Goal: Task Accomplishment & Management: Complete application form

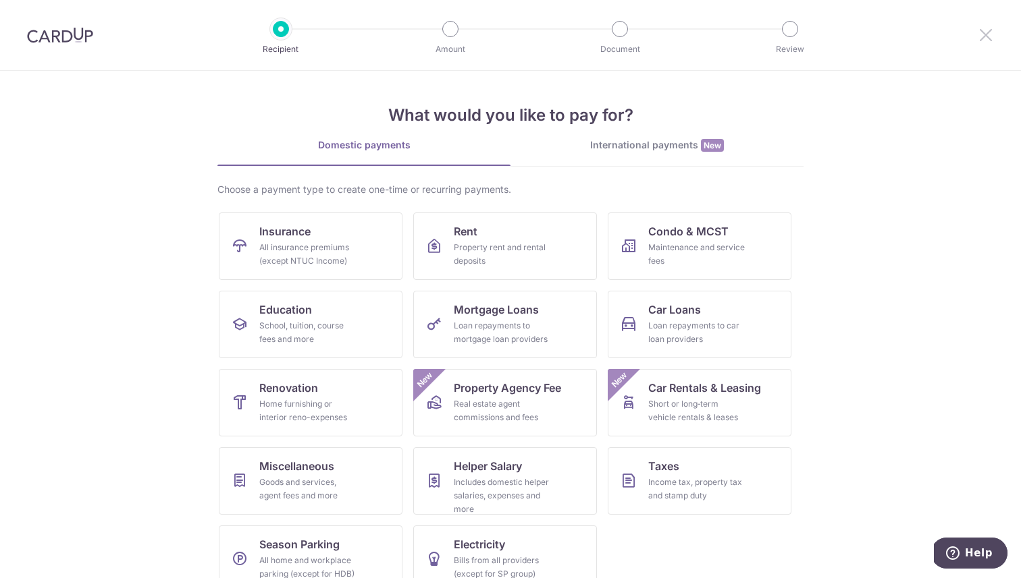
click at [979, 35] on icon at bounding box center [985, 34] width 16 height 17
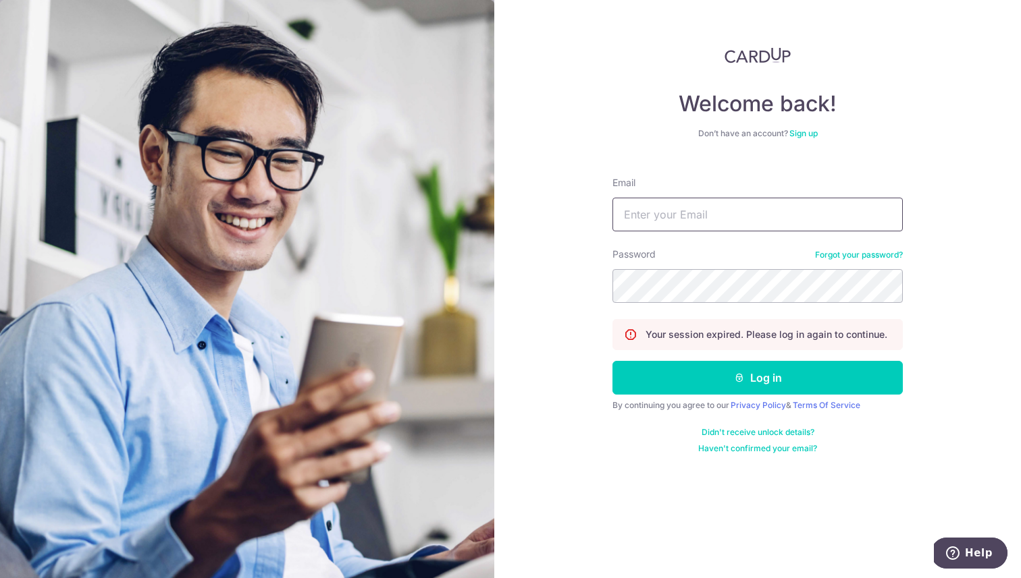
type input "ichijou8282@gmail.com"
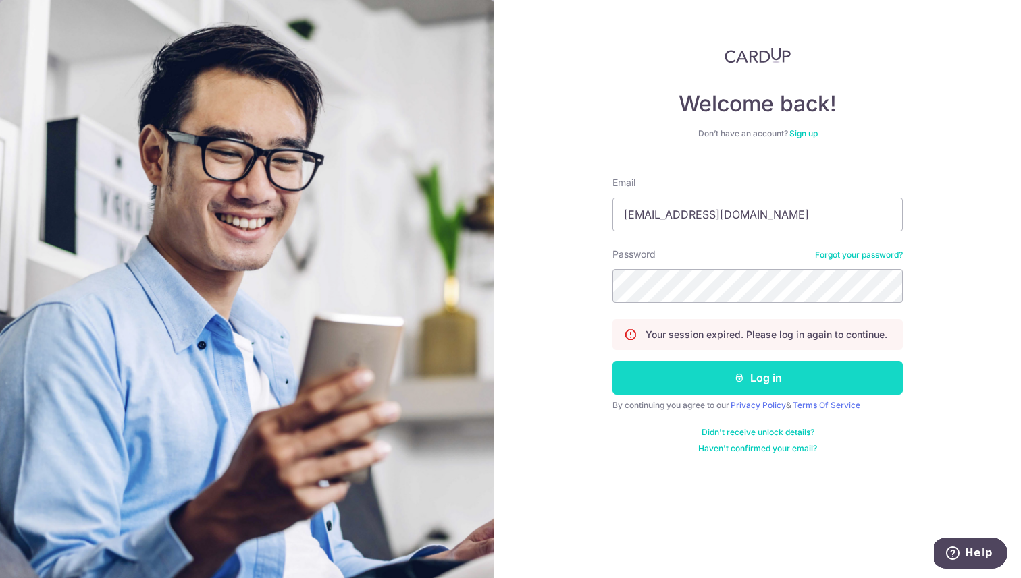
click at [725, 380] on button "Log in" at bounding box center [757, 378] width 290 height 34
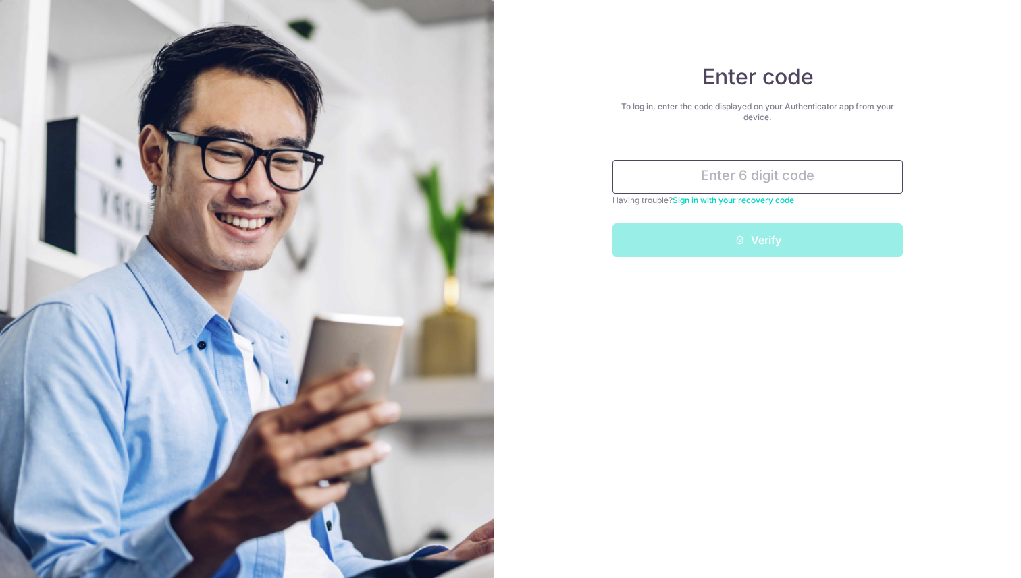
click at [684, 177] on input "text" at bounding box center [757, 177] width 290 height 34
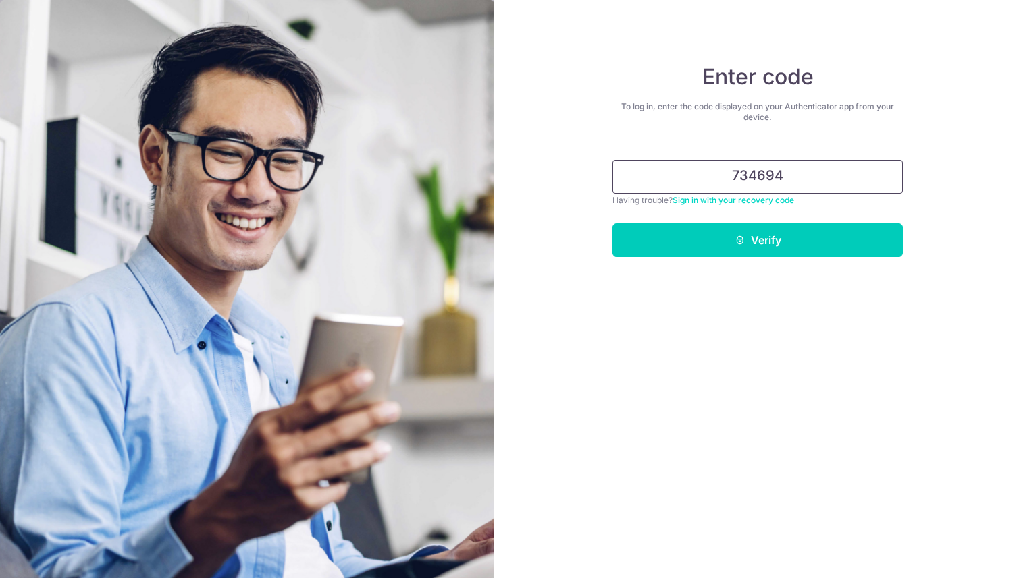
type input "734694"
click at [612, 223] on button "Verify" at bounding box center [757, 240] width 290 height 34
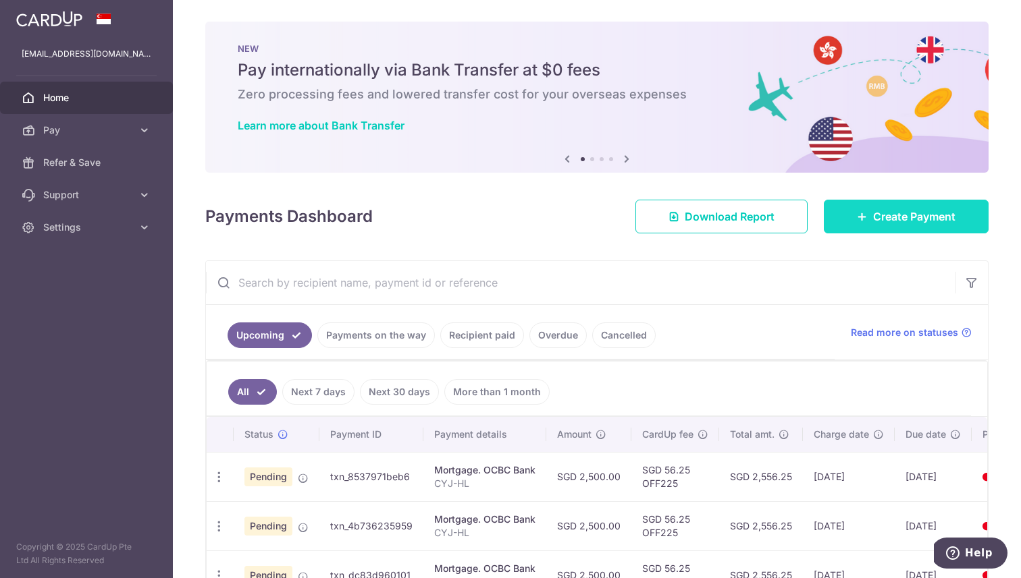
click at [909, 227] on link "Create Payment" at bounding box center [906, 217] width 165 height 34
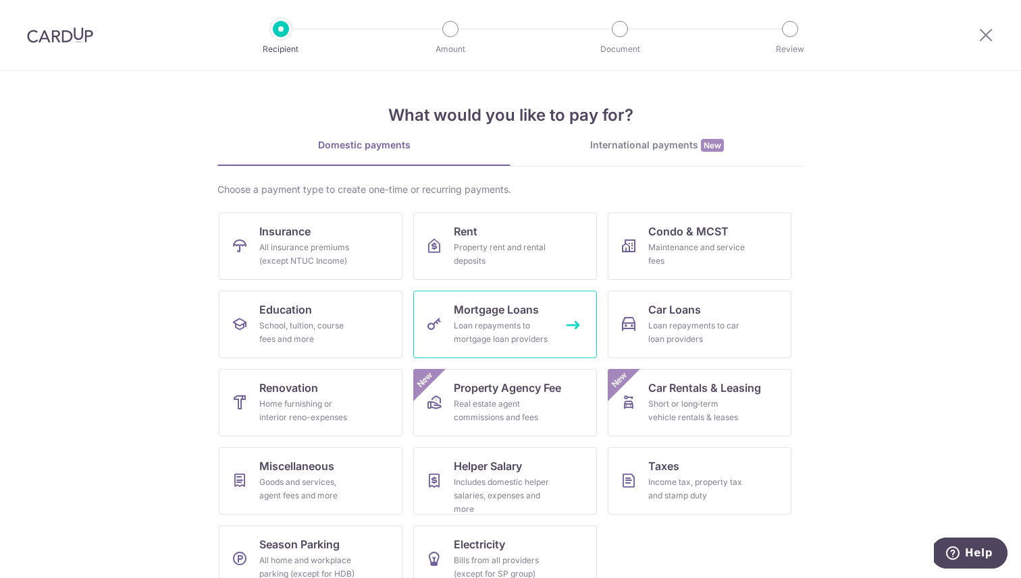
click at [514, 333] on div "Loan repayments to mortgage loan providers" at bounding box center [502, 332] width 97 height 27
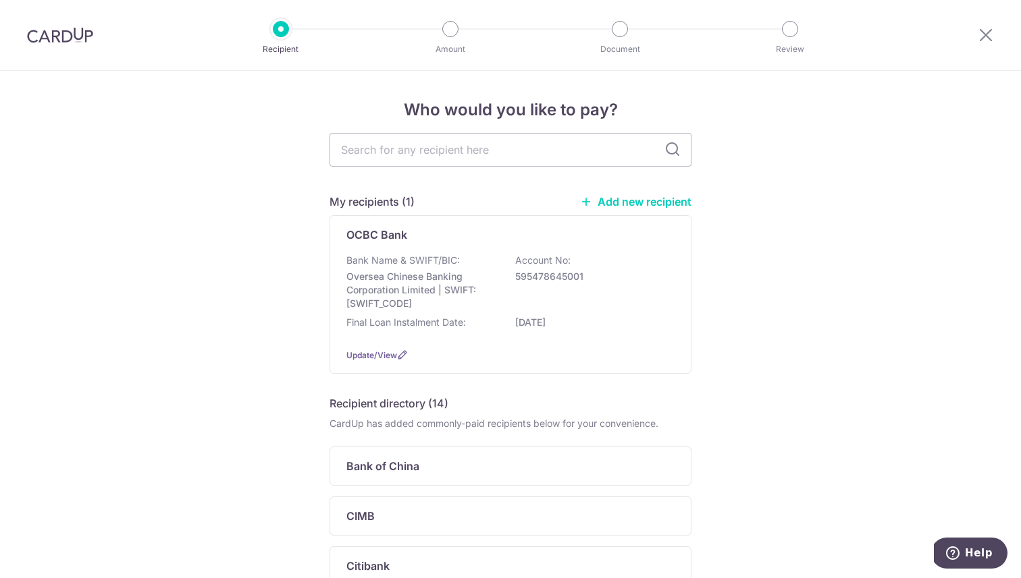
click at [514, 333] on div "Final Loan Instalment Date: [DATE]" at bounding box center [510, 327] width 328 height 22
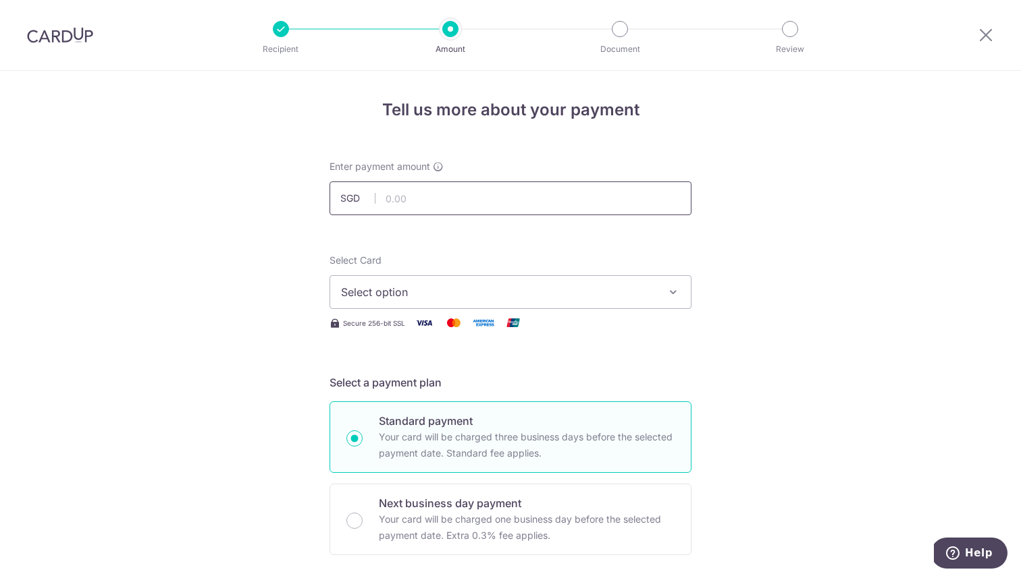
click at [494, 198] on input "text" at bounding box center [510, 199] width 362 height 34
type input "1,000.00"
click at [527, 287] on span "Select option" at bounding box center [498, 292] width 315 height 16
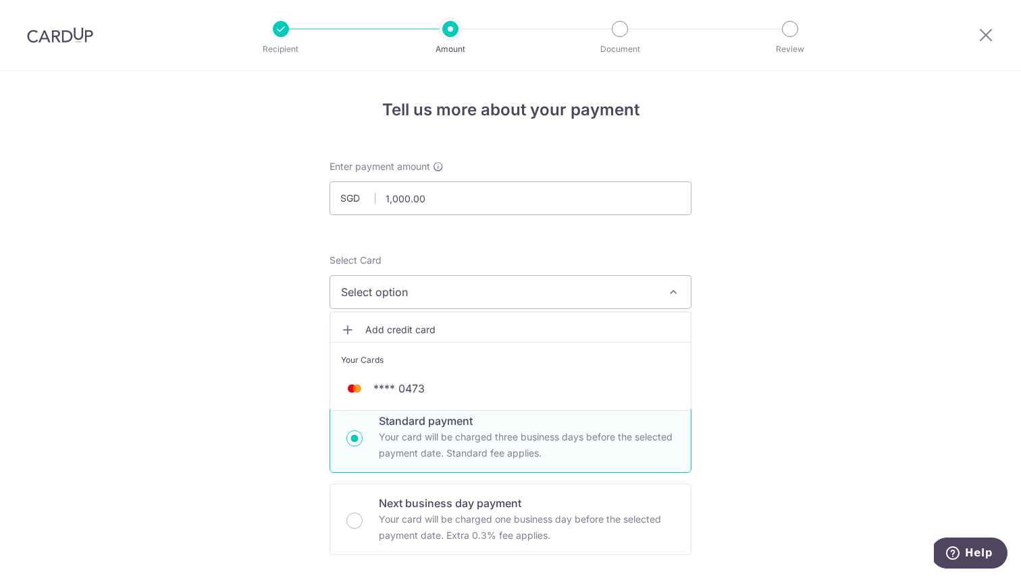
click at [521, 328] on span "Add credit card" at bounding box center [522, 330] width 315 height 14
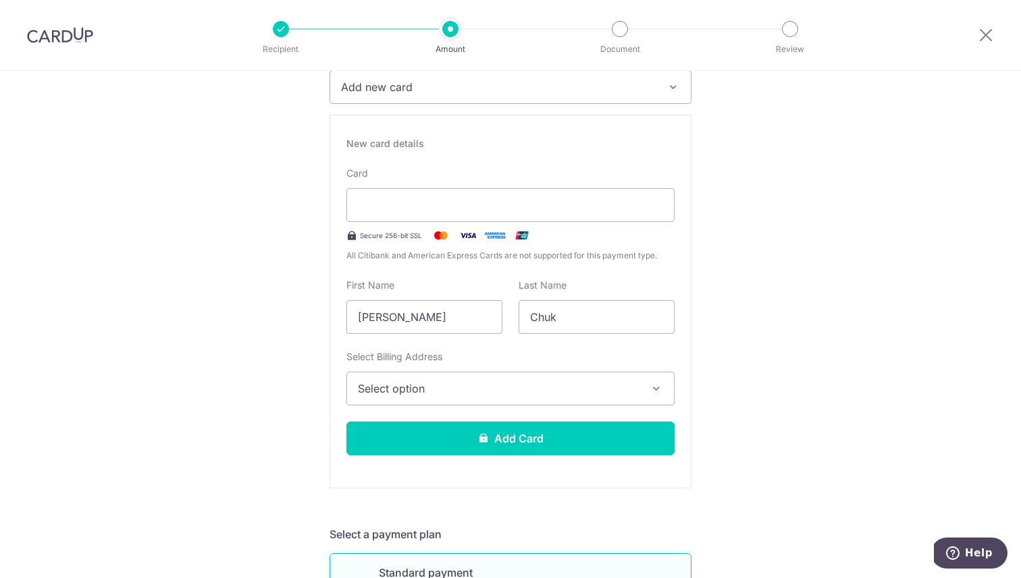
scroll to position [208, 0]
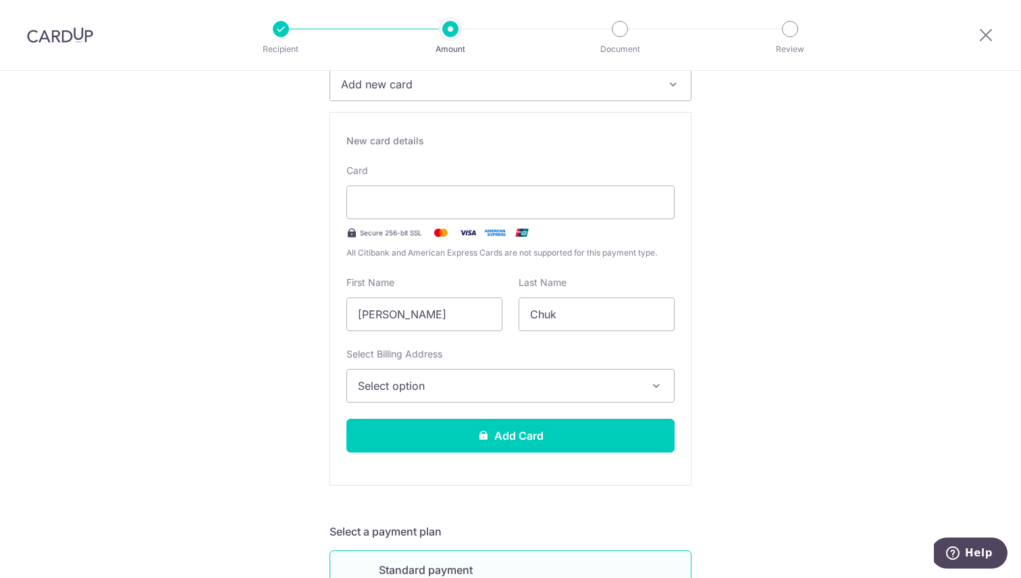
click at [661, 383] on icon "button" at bounding box center [656, 386] width 14 height 14
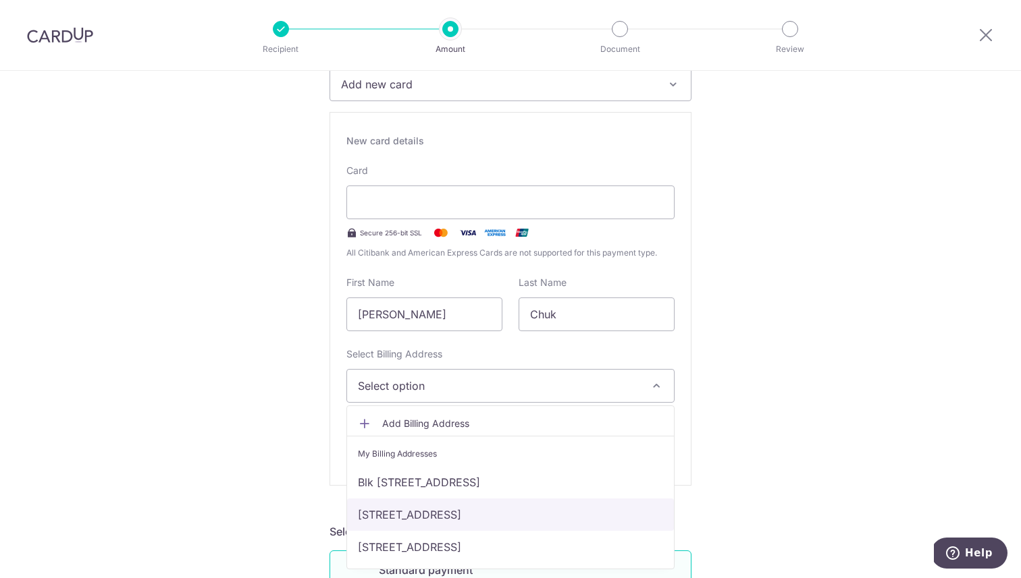
click at [456, 509] on link "[STREET_ADDRESS]" at bounding box center [510, 515] width 327 height 32
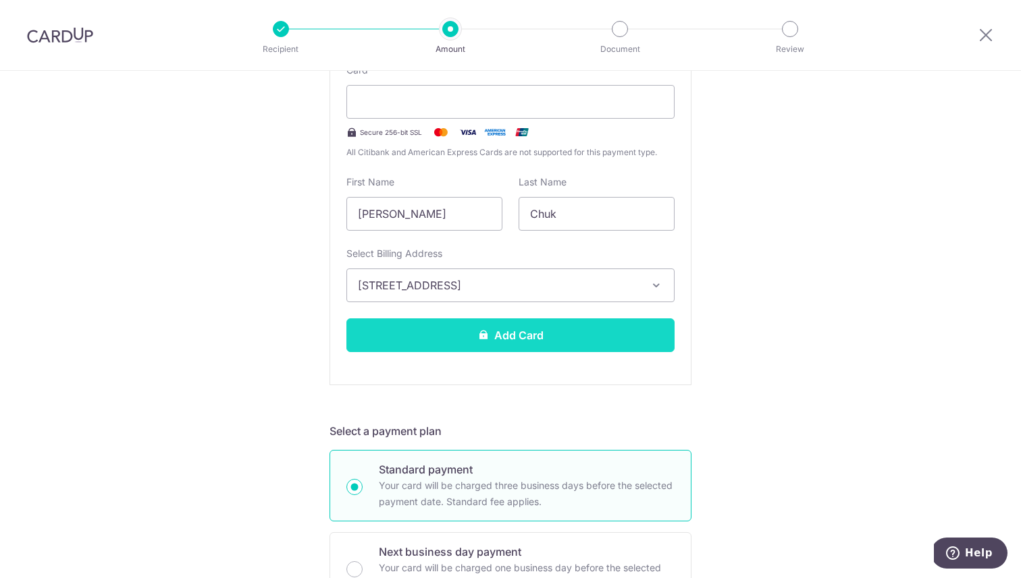
click at [622, 346] on button "Add Card" at bounding box center [510, 336] width 328 height 34
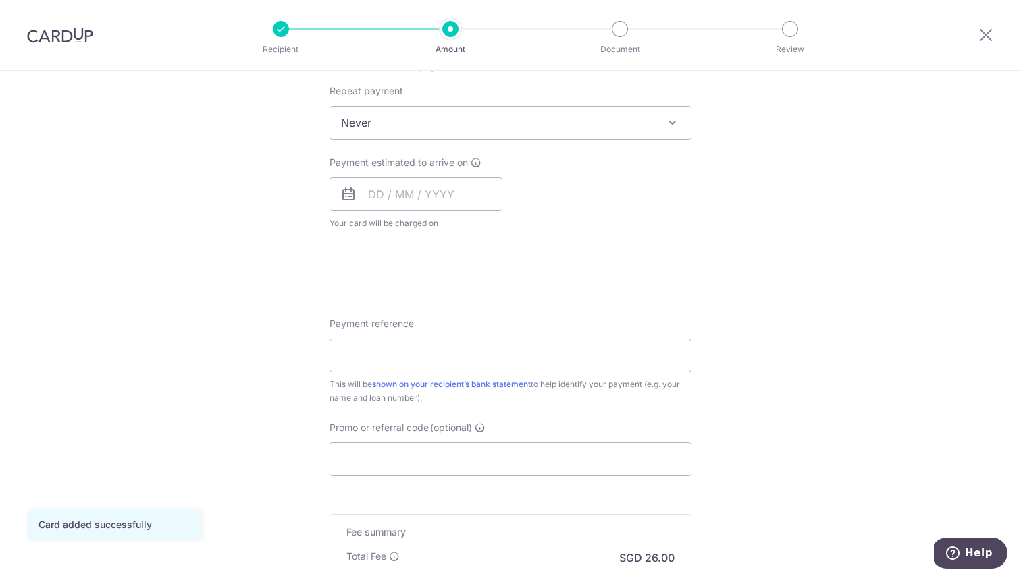
scroll to position [555, 0]
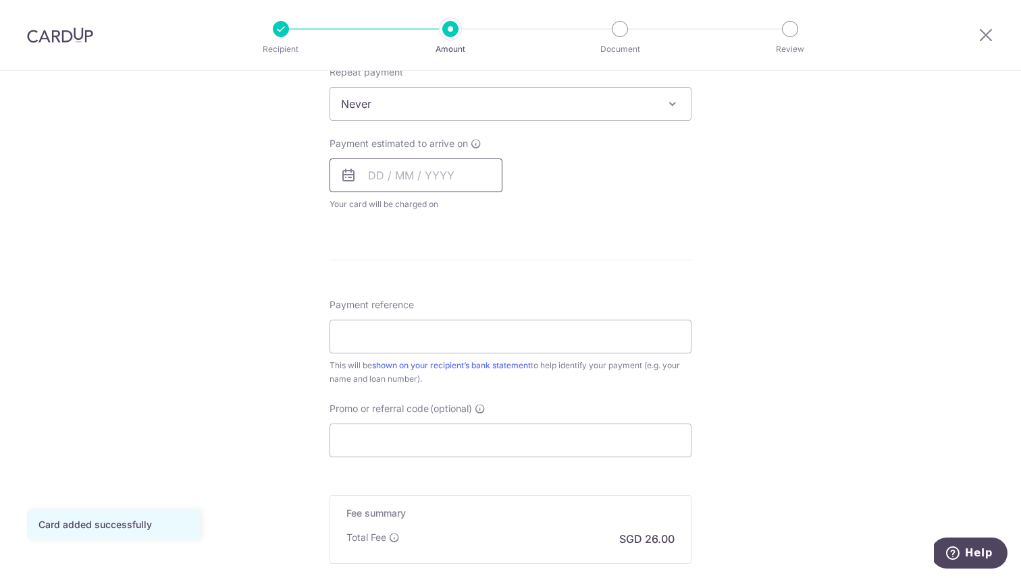
click at [414, 172] on input "text" at bounding box center [415, 176] width 173 height 34
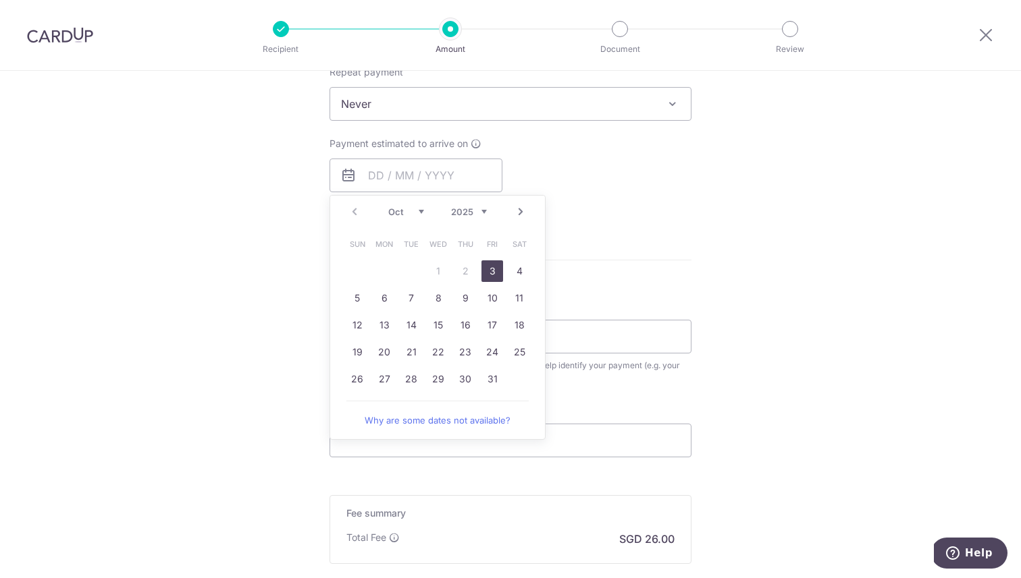
click at [676, 161] on div "Payment estimated to arrive on Prev Next Oct Nov Dec 2025 2026 2027 2028 2029 2…" at bounding box center [510, 174] width 378 height 74
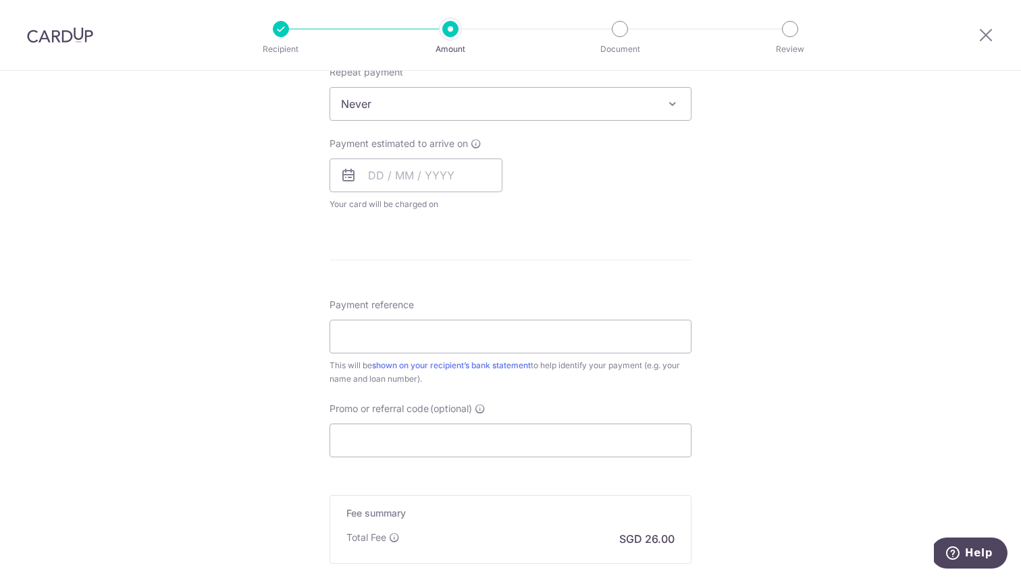
click at [660, 109] on span "Never" at bounding box center [510, 104] width 360 height 32
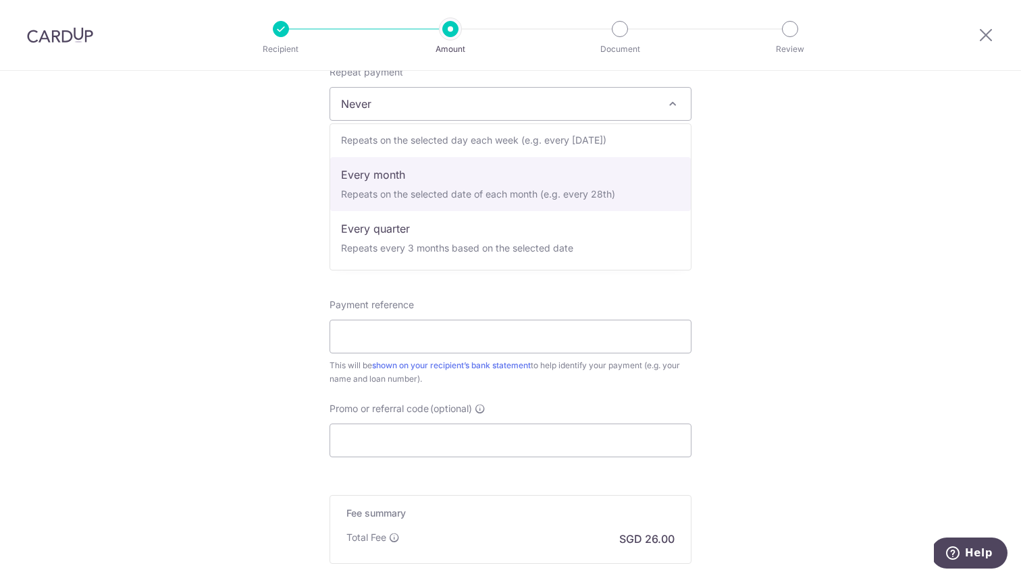
scroll to position [135, 0]
select select "4"
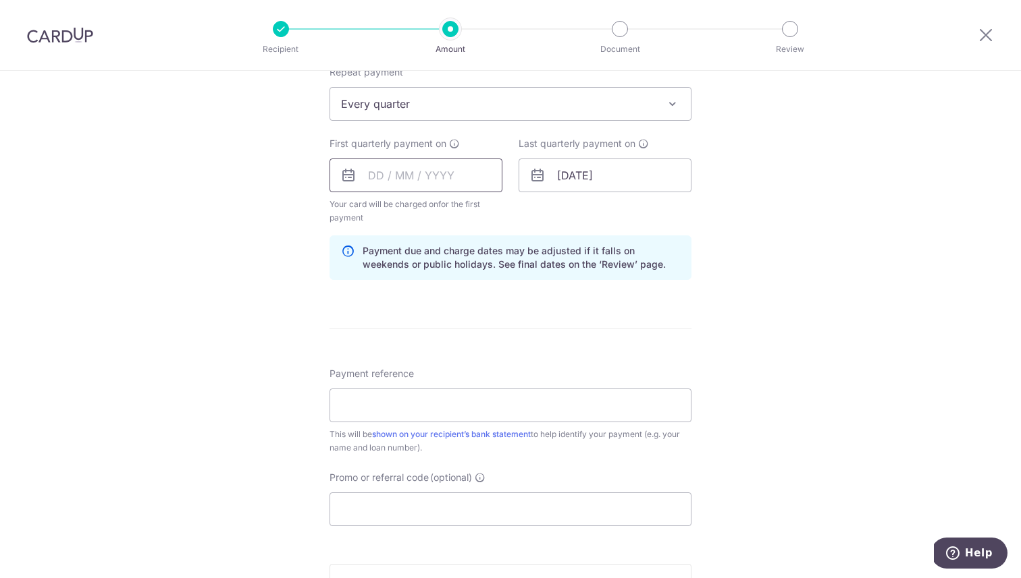
click at [464, 179] on input "text" at bounding box center [415, 176] width 173 height 34
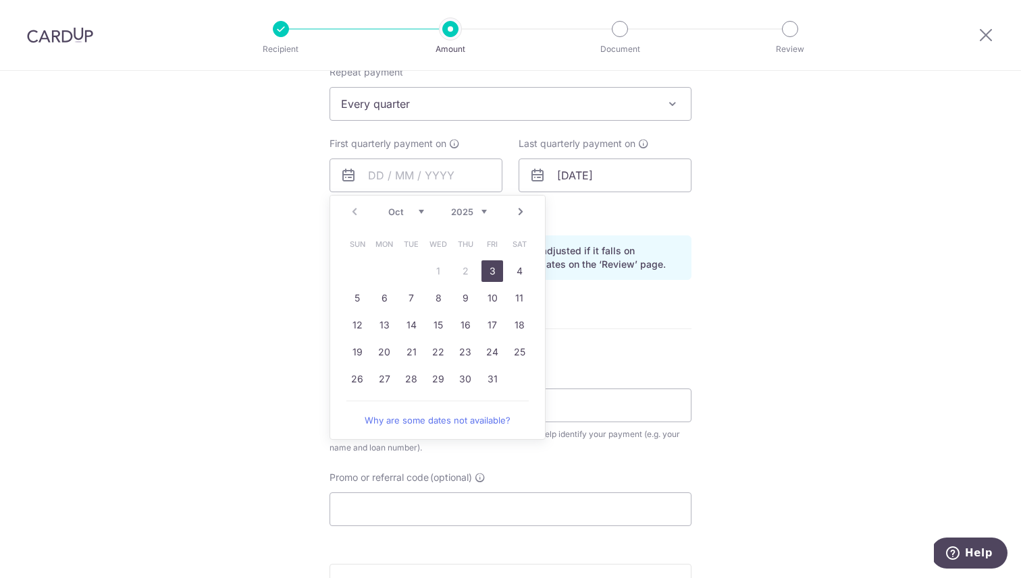
click at [493, 272] on link "3" at bounding box center [492, 272] width 22 height 22
type input "[DATE]"
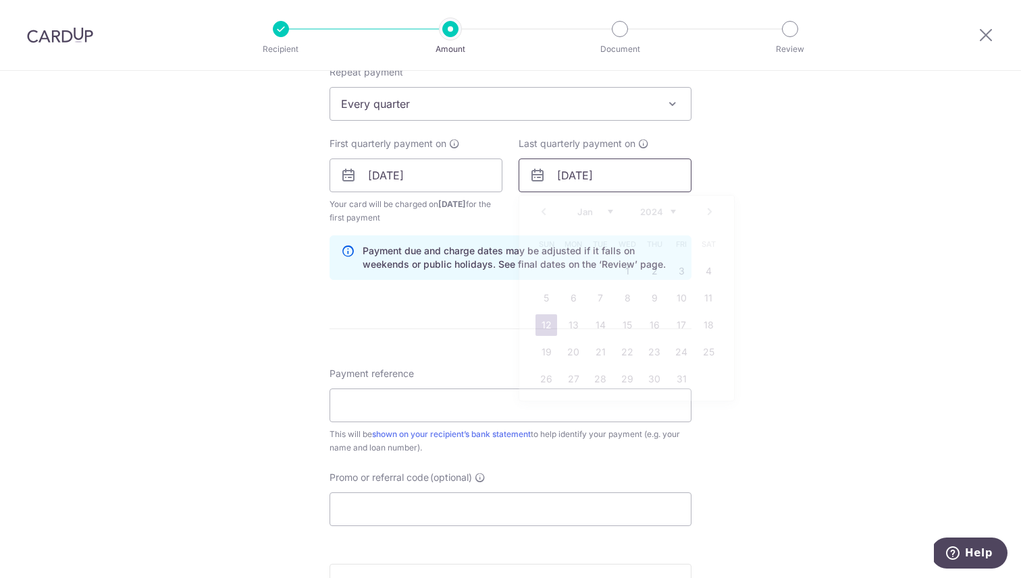
click at [578, 176] on input "[DATE]" at bounding box center [604, 176] width 173 height 34
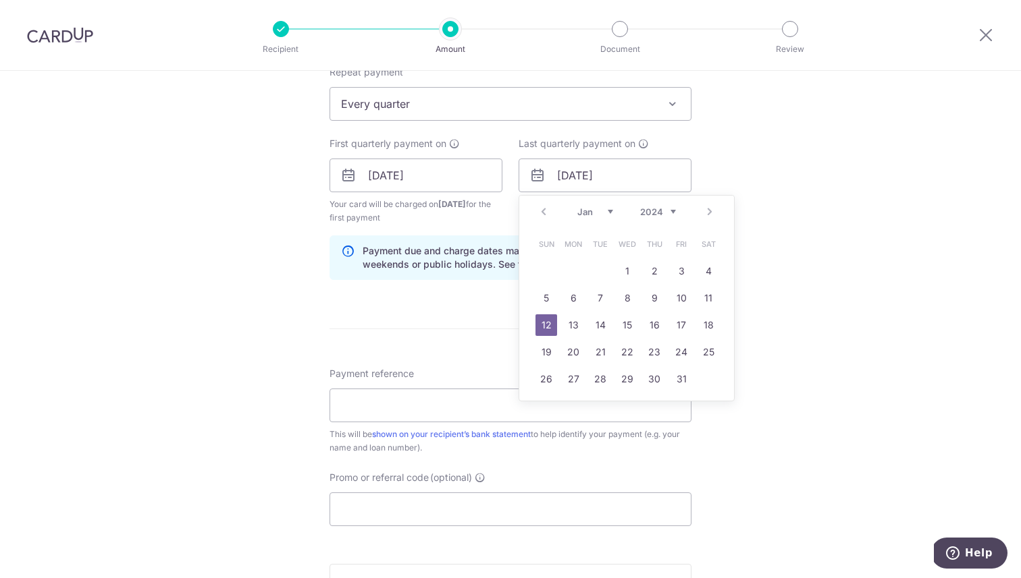
click at [661, 219] on div "Prev Next Jan Feb Mar Apr May Jun Jul Aug Sep Oct Nov Dec 2024 2025 2026 2027 2…" at bounding box center [626, 212] width 215 height 32
click at [664, 213] on select "2024 2025 2026 2027 2028 2029 2030 2031 2032 2033 2034 2035" at bounding box center [658, 212] width 36 height 11
click at [658, 264] on link "1" at bounding box center [654, 272] width 22 height 22
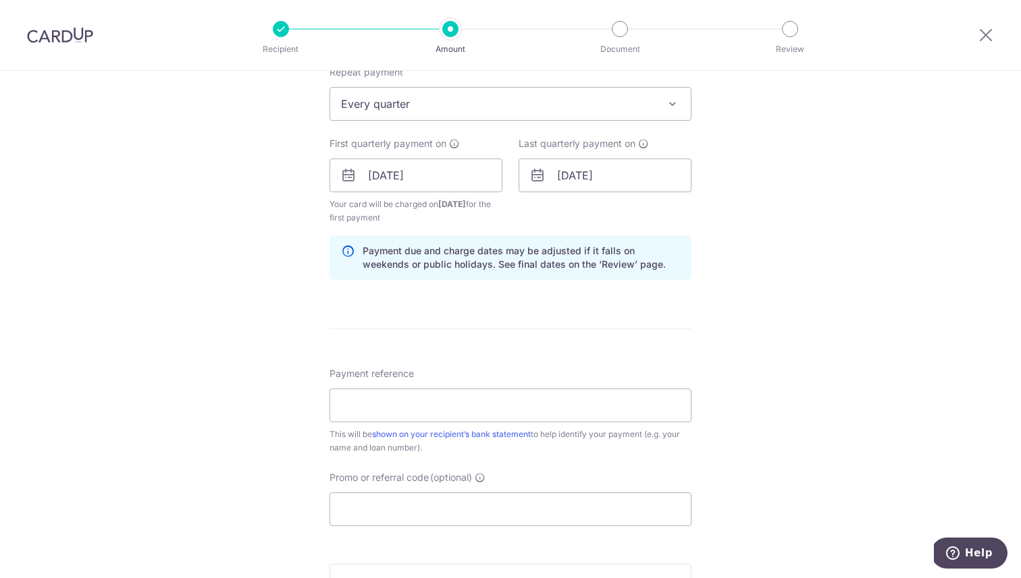
click at [772, 217] on div "Tell us more about your payment Enter payment amount SGD 1,000.00 1000.00 Card …" at bounding box center [510, 161] width 1021 height 1290
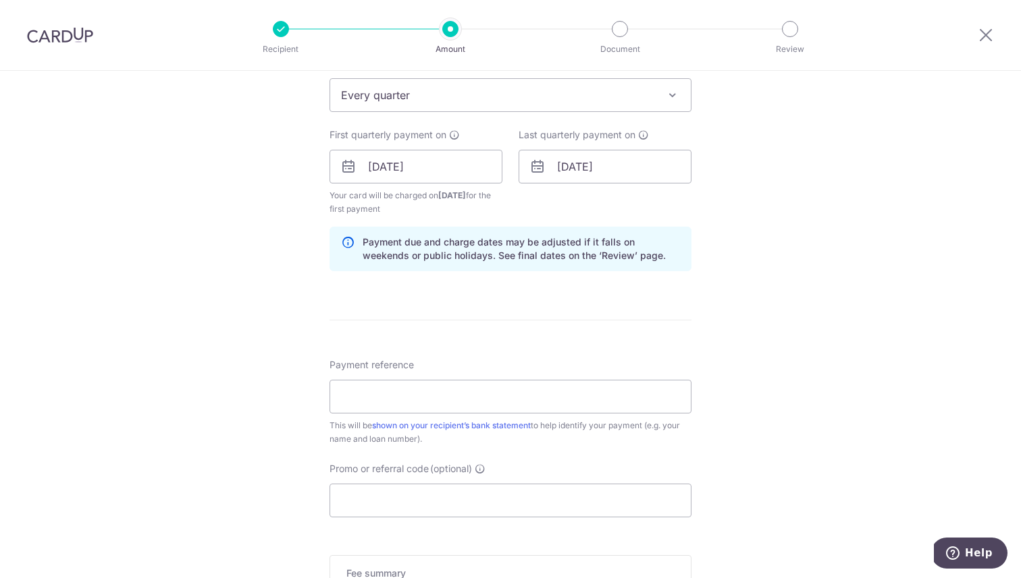
scroll to position [535, 0]
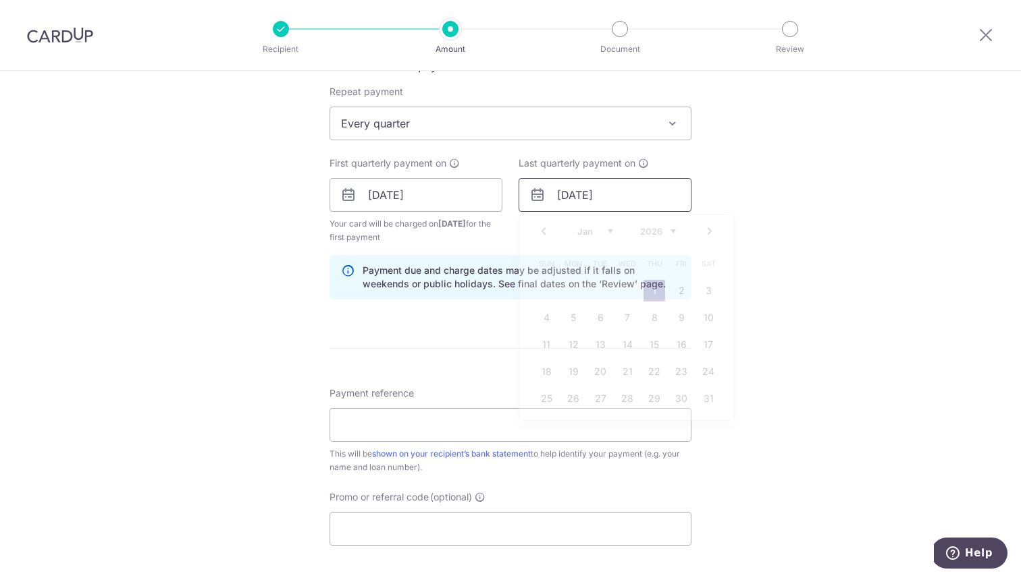
click at [635, 200] on input "01/01/2026" at bounding box center [604, 195] width 173 height 34
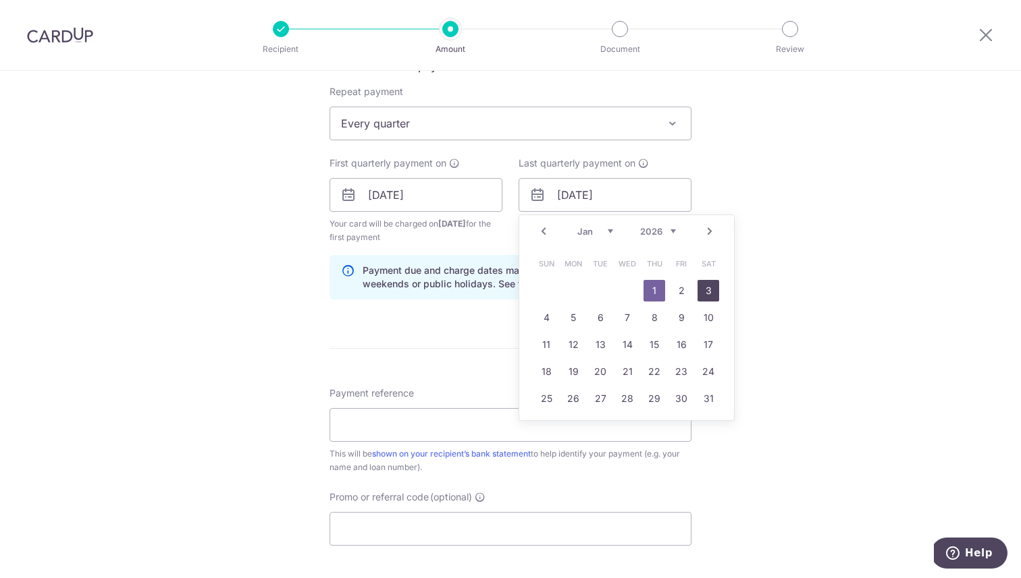
click at [709, 288] on link "3" at bounding box center [708, 291] width 22 height 22
type input "[DATE]"
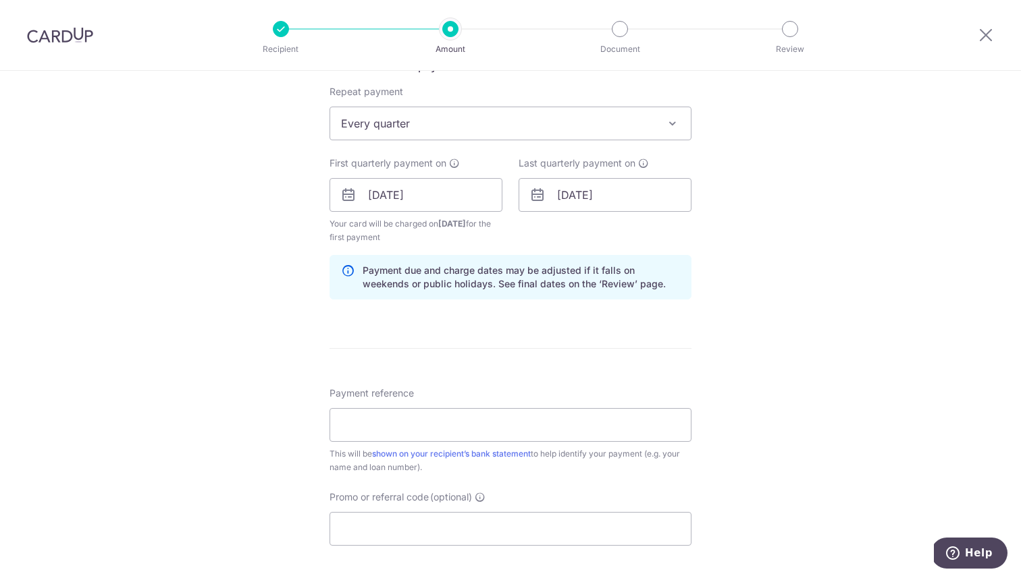
click at [736, 273] on div "Tell us more about your payment Enter payment amount SGD 1,000.00 1000.00 Card …" at bounding box center [510, 181] width 1021 height 1290
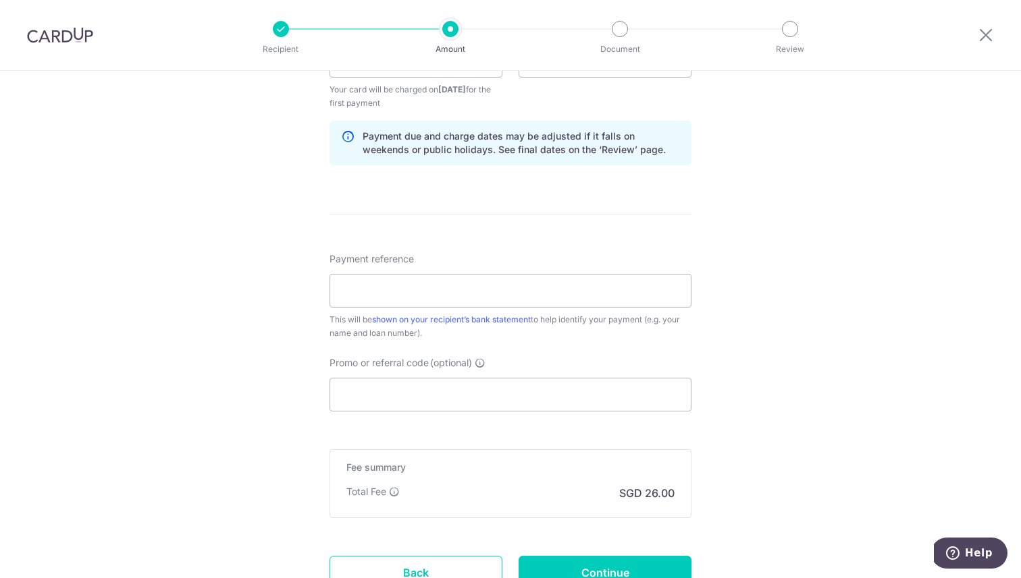
scroll to position [782, 0]
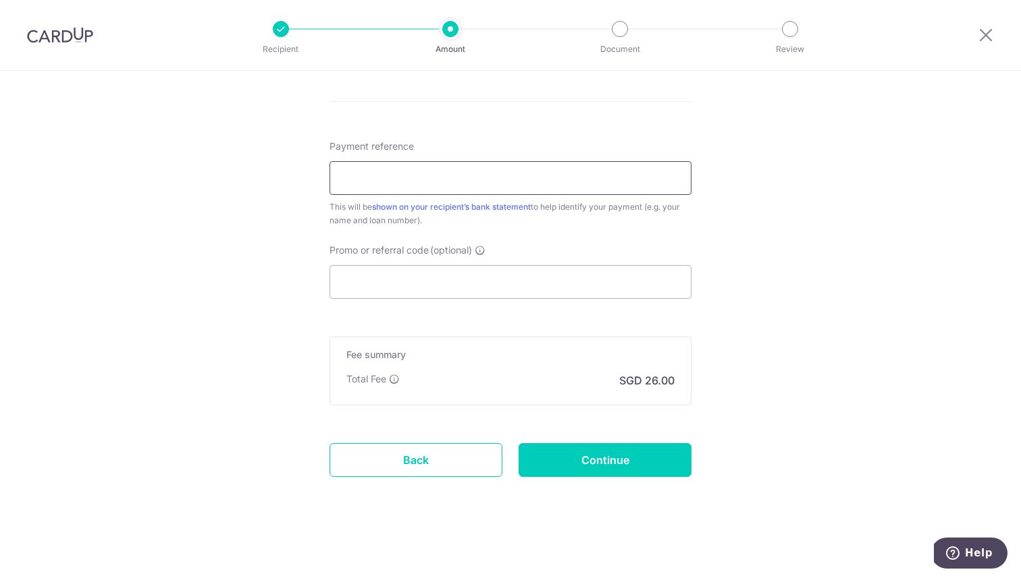
click at [566, 175] on input "Payment reference" at bounding box center [510, 178] width 362 height 34
type input "CYJ-HL02"
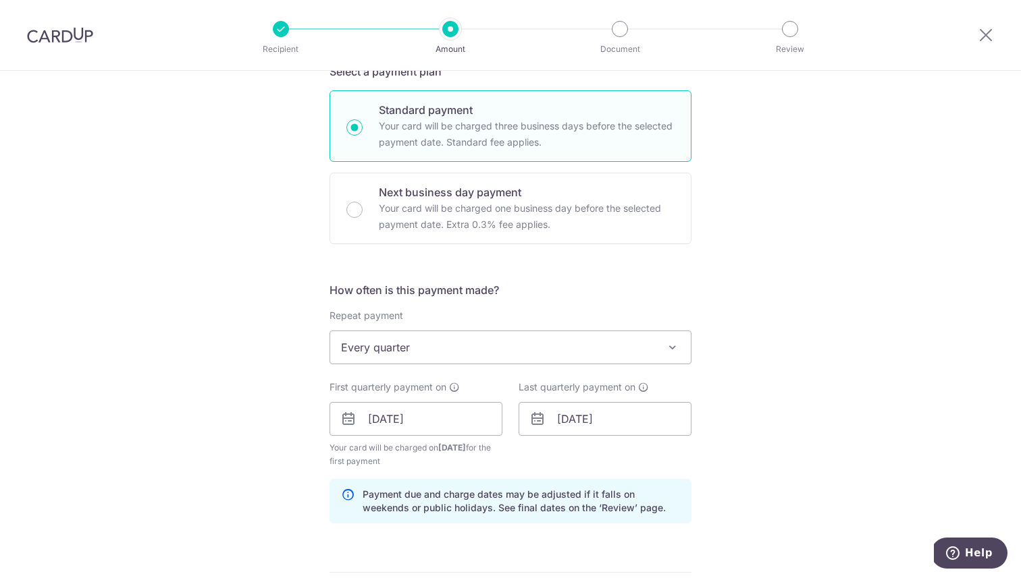
scroll to position [323, 0]
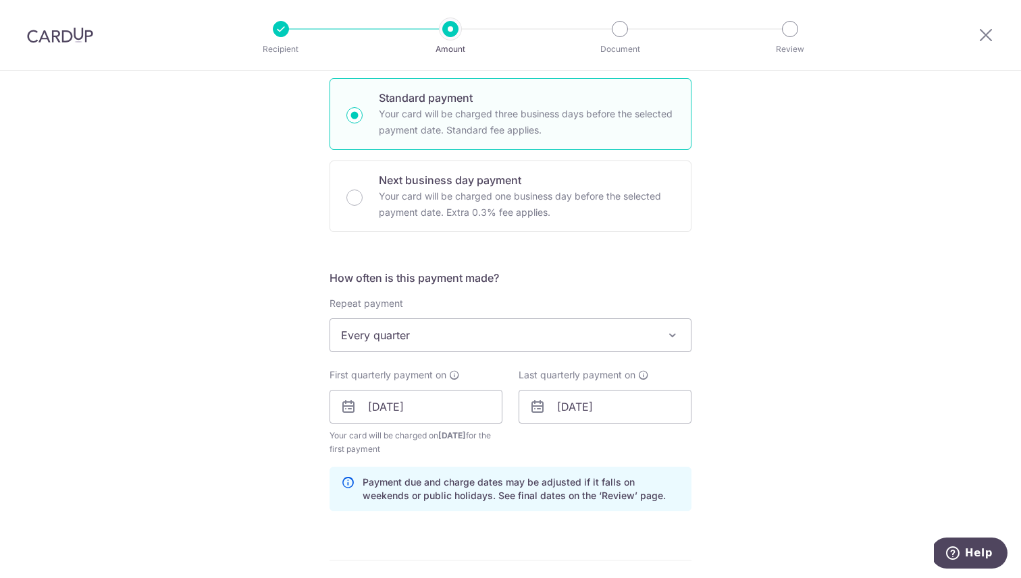
click at [518, 331] on span "Every quarter" at bounding box center [510, 335] width 360 height 32
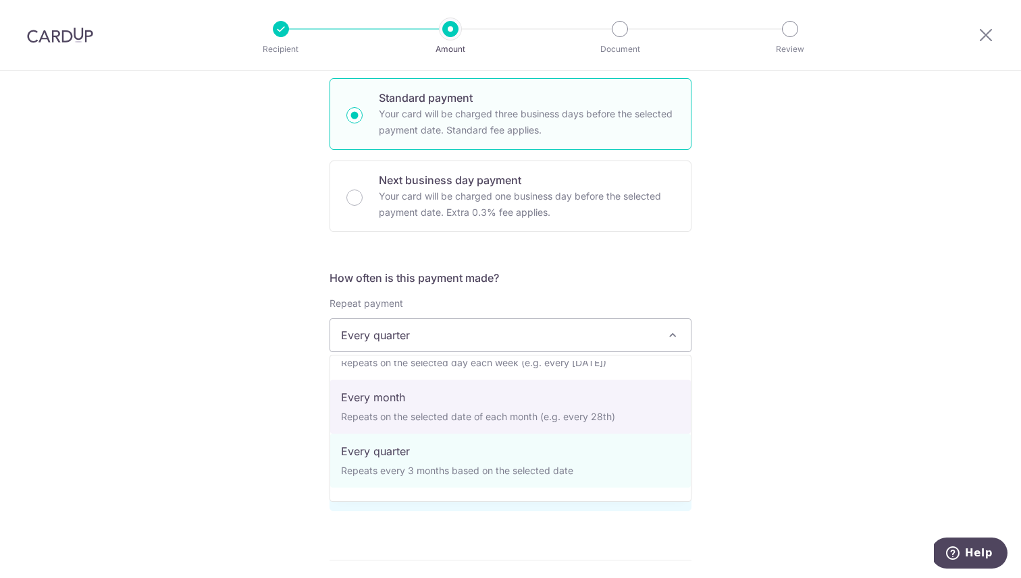
scroll to position [0, 0]
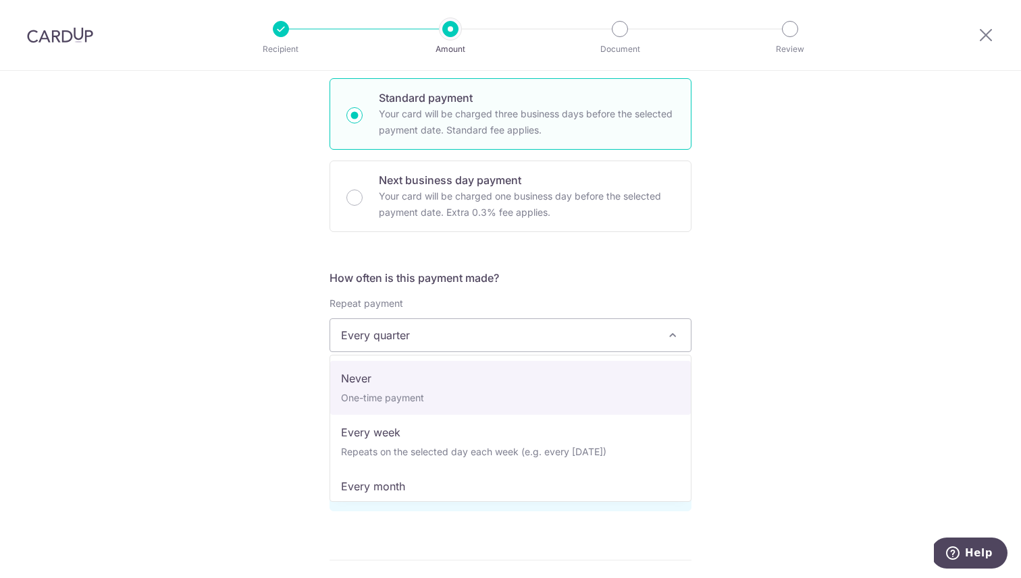
select select "1"
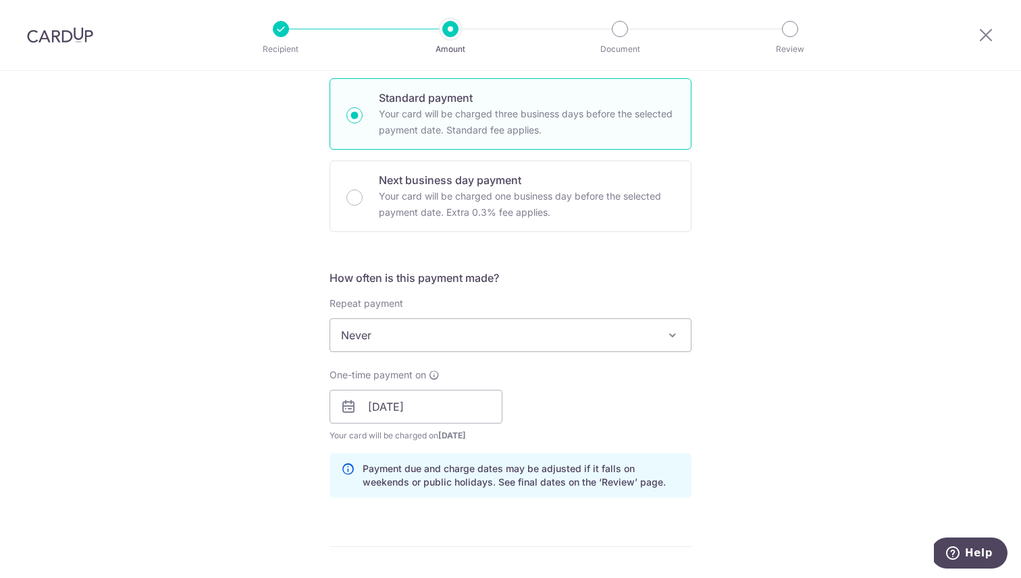
click at [751, 367] on div "Tell us more about your payment Enter payment amount SGD 1,000.00 1000.00 Card …" at bounding box center [510, 386] width 1021 height 1276
click at [477, 395] on input "03/10/2025" at bounding box center [415, 407] width 173 height 34
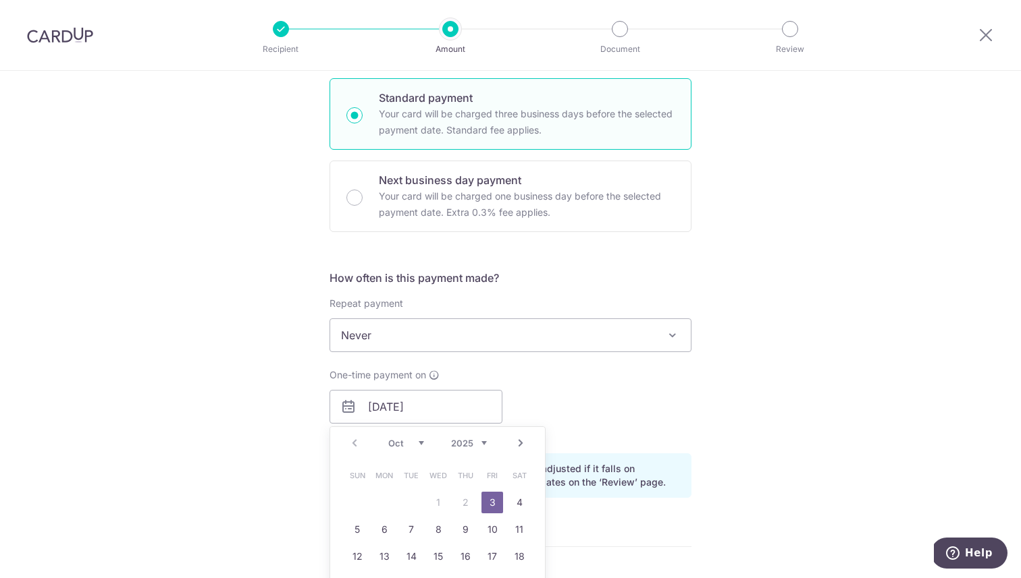
click at [812, 365] on div "Tell us more about your payment Enter payment amount SGD 1,000.00 1000.00 Card …" at bounding box center [510, 386] width 1021 height 1276
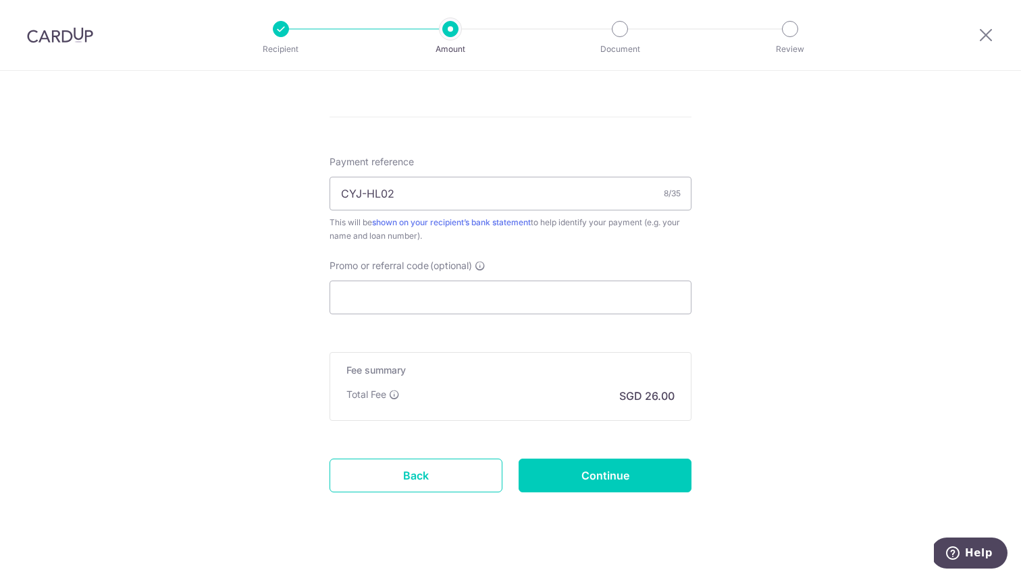
scroll to position [769, 0]
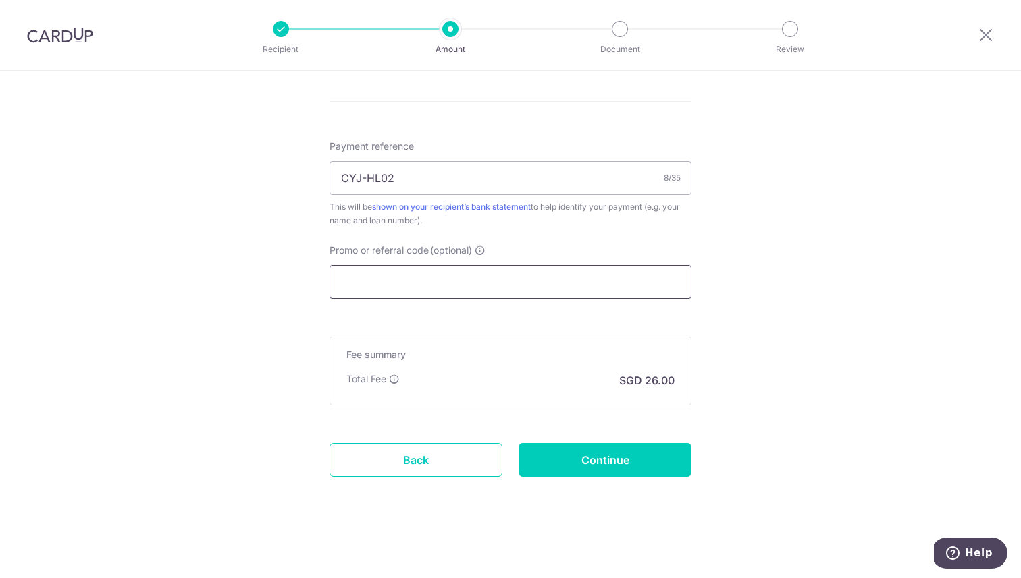
click at [553, 296] on input "Promo or referral code (optional)" at bounding box center [510, 282] width 362 height 34
paste input "3HOME25R"
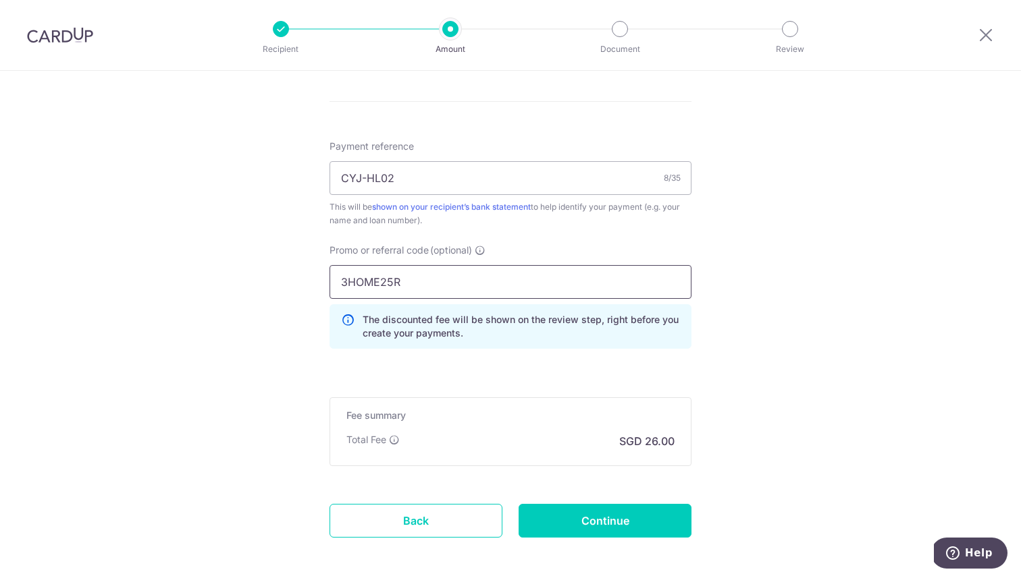
type input "3HOME25R"
click at [646, 533] on input "Continue" at bounding box center [604, 521] width 173 height 34
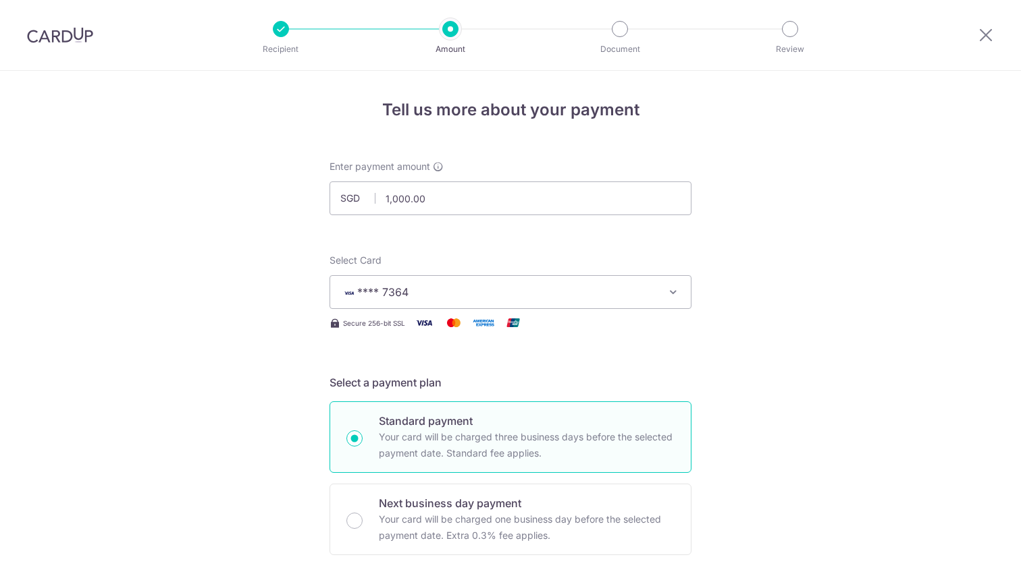
scroll to position [849, 0]
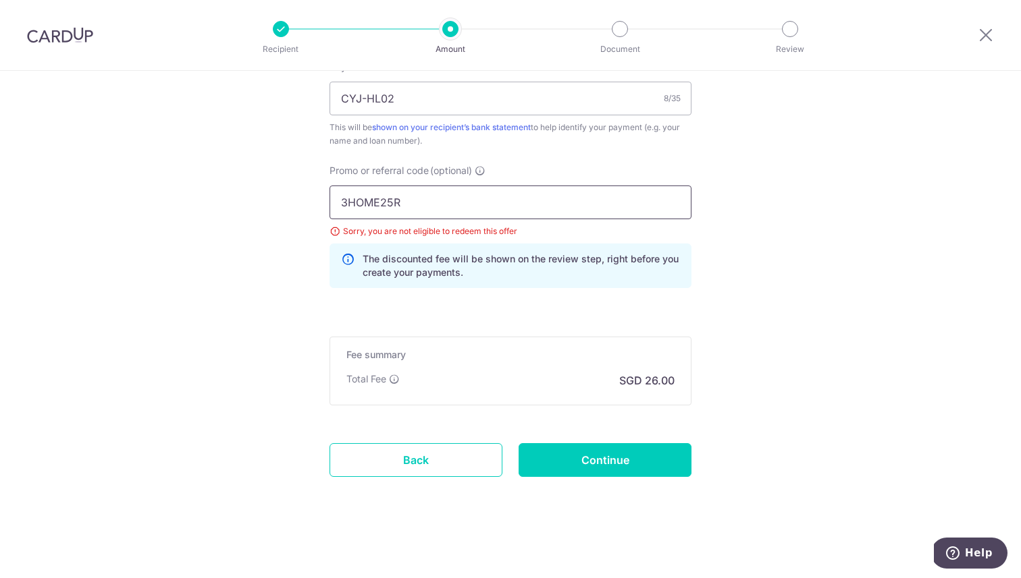
click at [612, 208] on input "3HOME25R" at bounding box center [510, 203] width 362 height 34
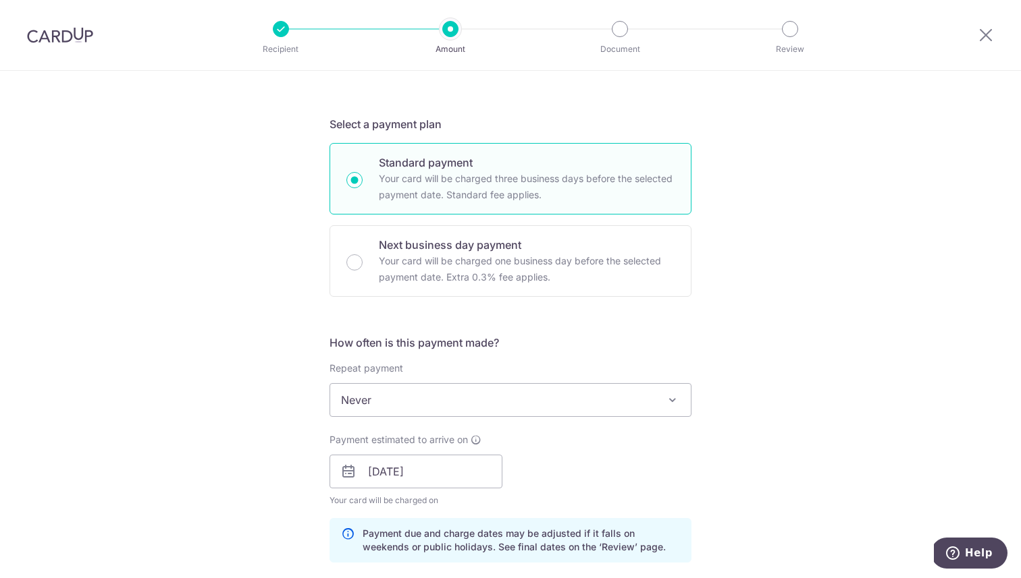
scroll to position [200, 0]
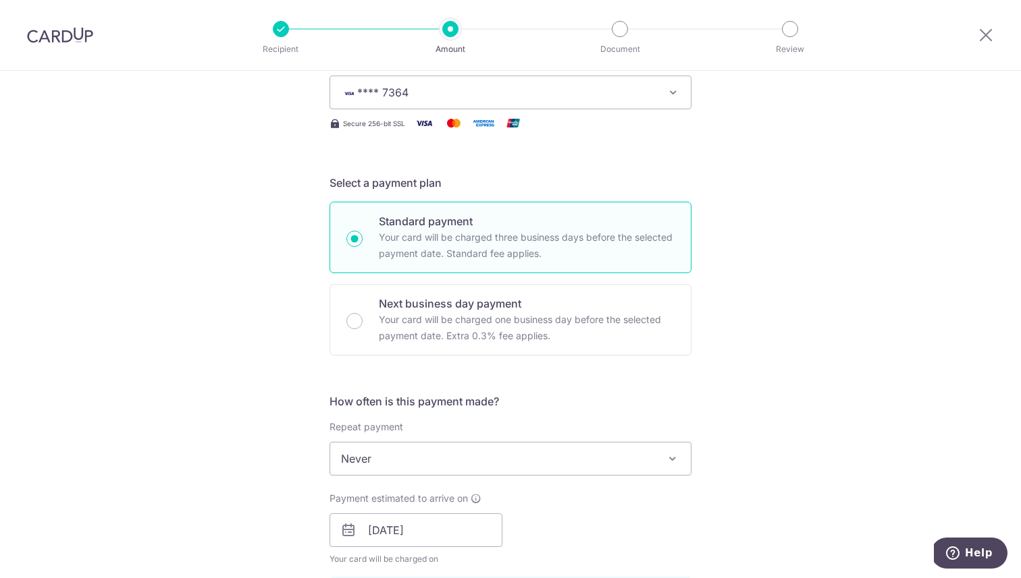
click at [543, 460] on span "Never" at bounding box center [510, 459] width 360 height 32
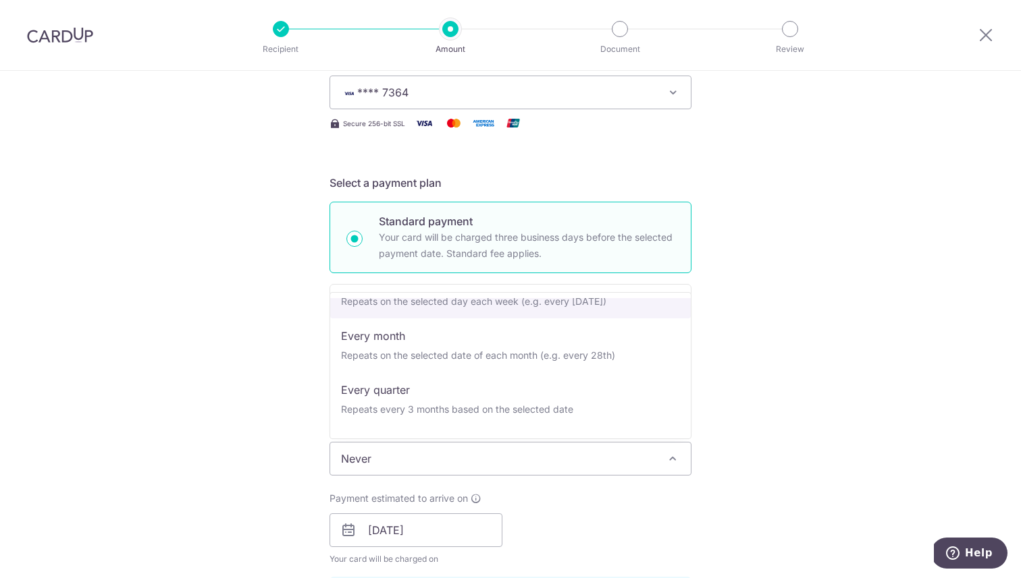
scroll to position [112, 0]
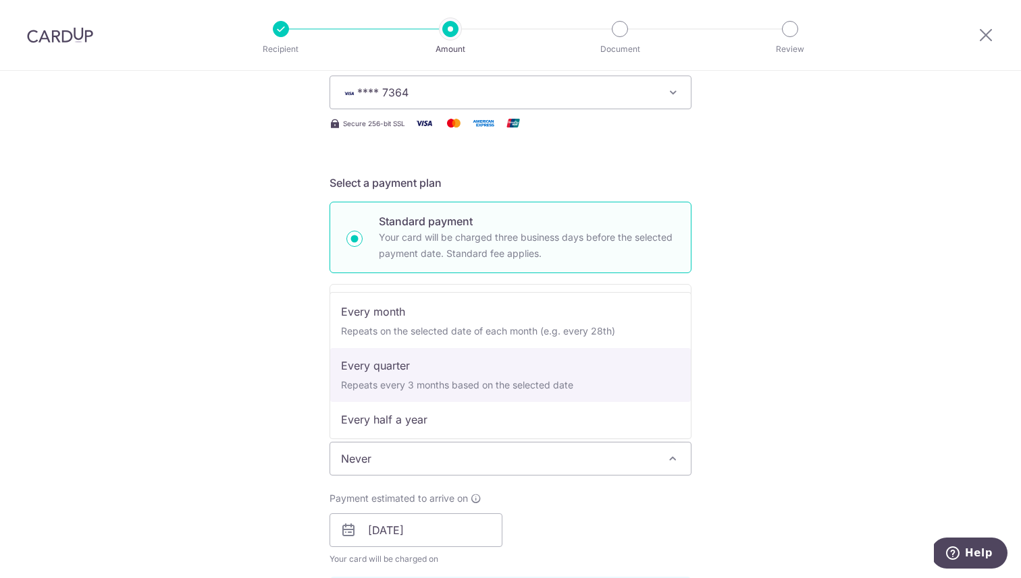
select select "4"
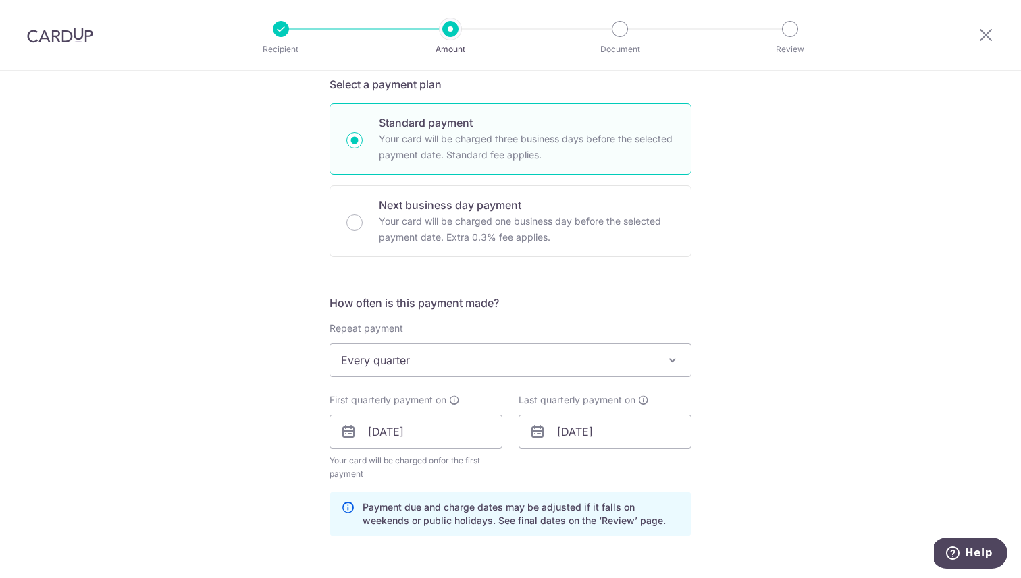
scroll to position [303, 0]
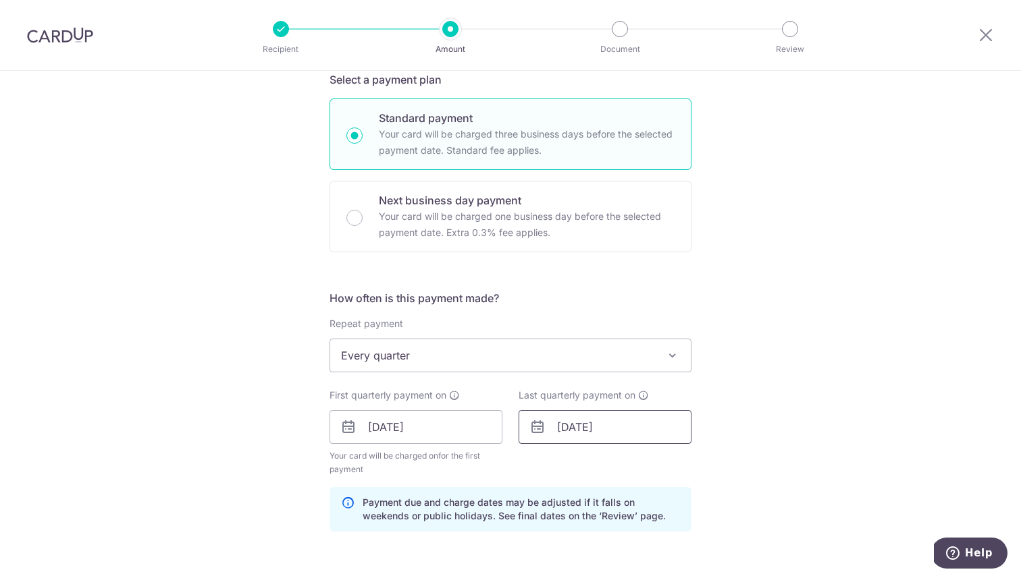
click at [626, 429] on input "12/01/2053" at bounding box center [604, 427] width 173 height 34
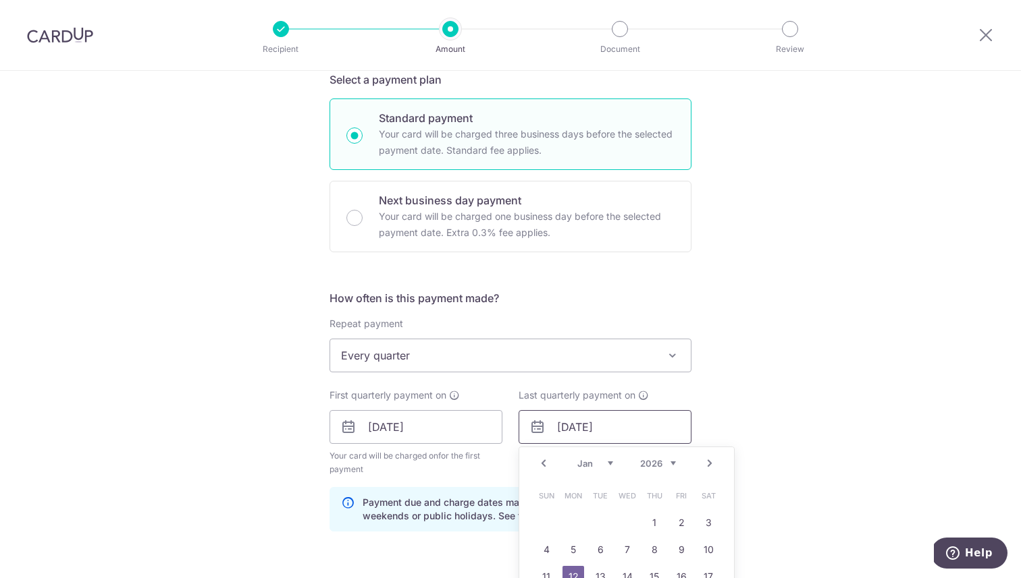
click at [570, 424] on input "12/01/2026" at bounding box center [604, 427] width 173 height 34
click at [797, 374] on div "Tell us more about your payment Enter payment amount SGD 1,000.00 1000.00 Selec…" at bounding box center [510, 453] width 1021 height 1370
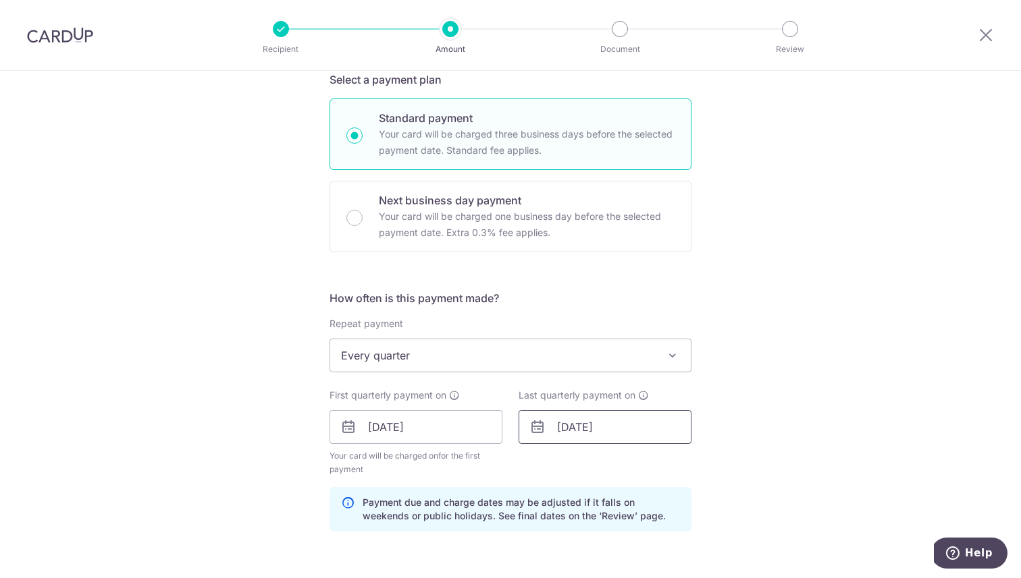
click at [564, 431] on input "3/01/2026" at bounding box center [604, 427] width 173 height 34
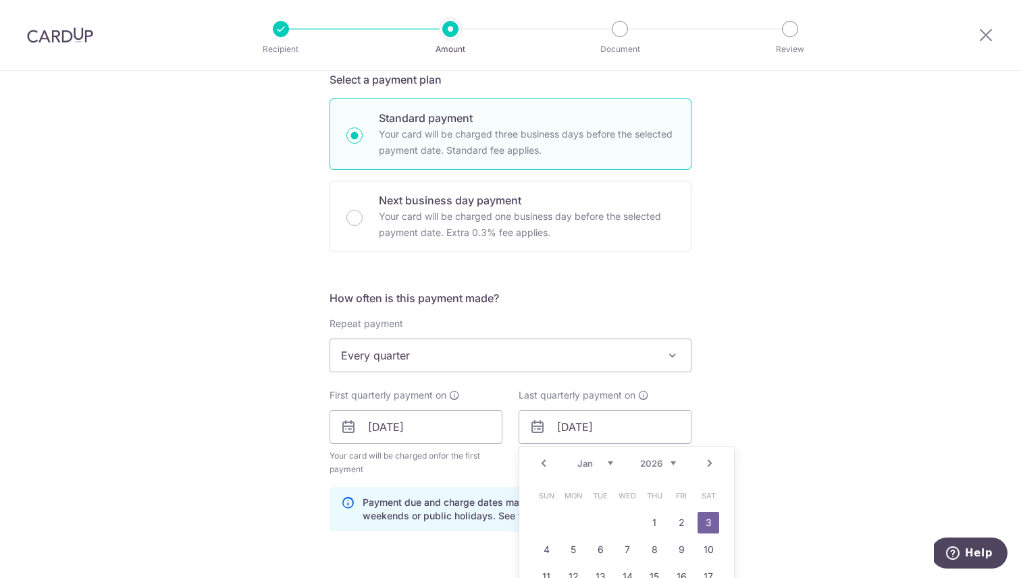
click at [711, 520] on link "3" at bounding box center [708, 523] width 22 height 22
type input "03/01/2026"
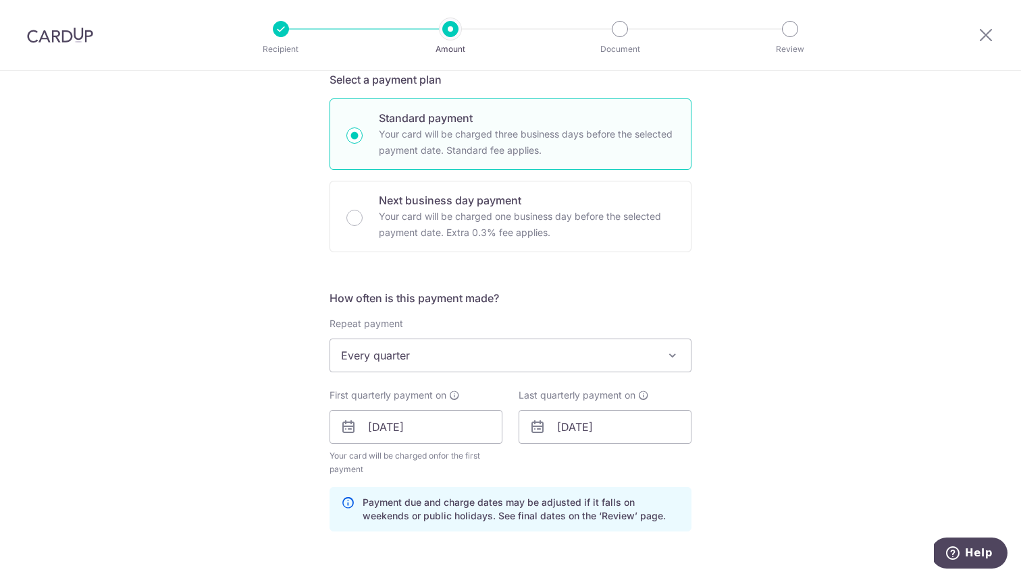
click at [754, 408] on div "Tell us more about your payment Enter payment amount SGD 1,000.00 1000.00 Selec…" at bounding box center [510, 453] width 1021 height 1370
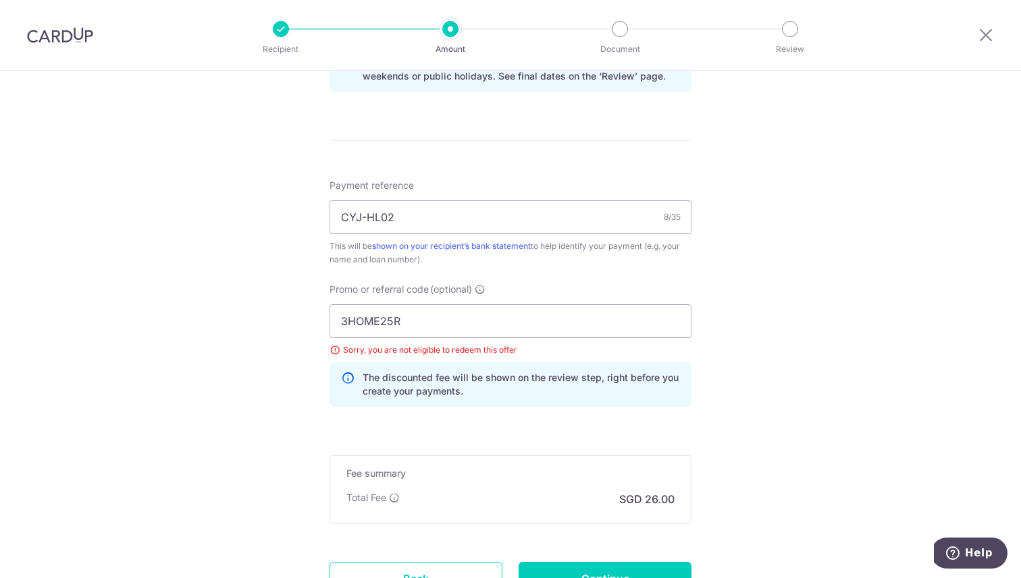
scroll to position [862, 0]
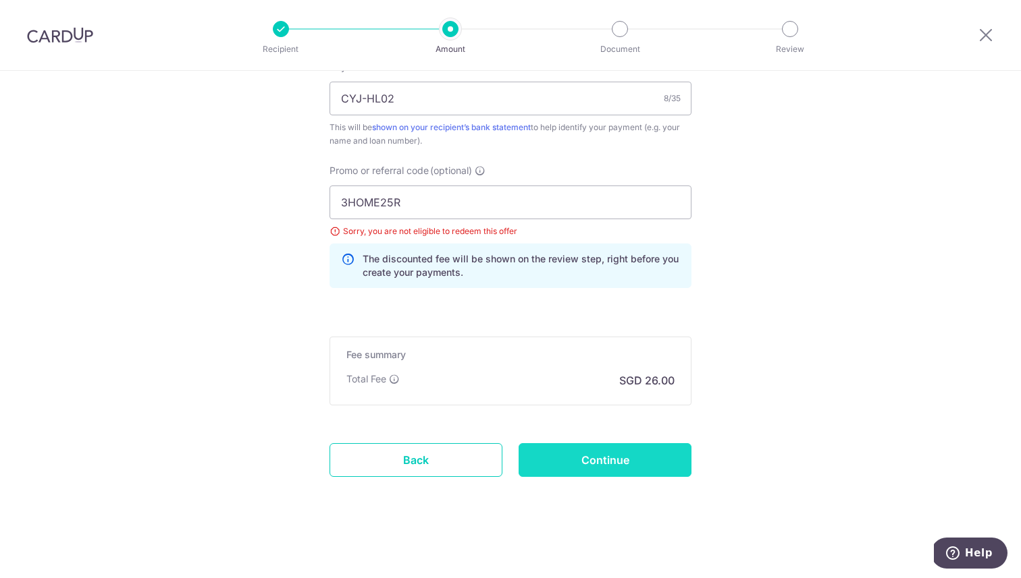
click at [637, 465] on input "Continue" at bounding box center [604, 460] width 173 height 34
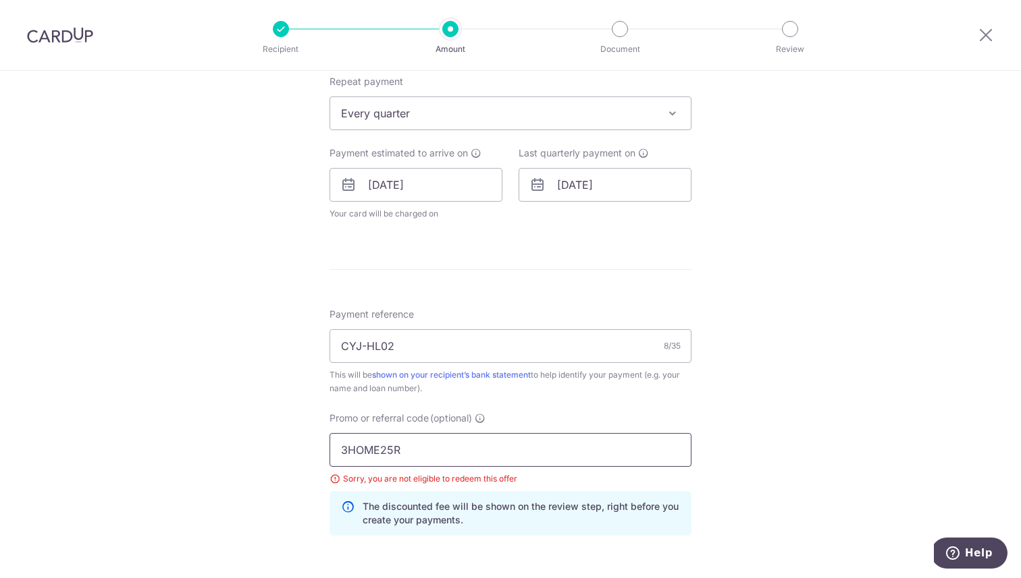
click at [406, 450] on input "3HOME25R" at bounding box center [510, 450] width 362 height 34
paste input "REC185"
type input "REC185"
click at [791, 373] on div "Tell us more about your payment Enter payment amount SGD 1,000.00 1000.00 Selec…" at bounding box center [510, 175] width 1021 height 1301
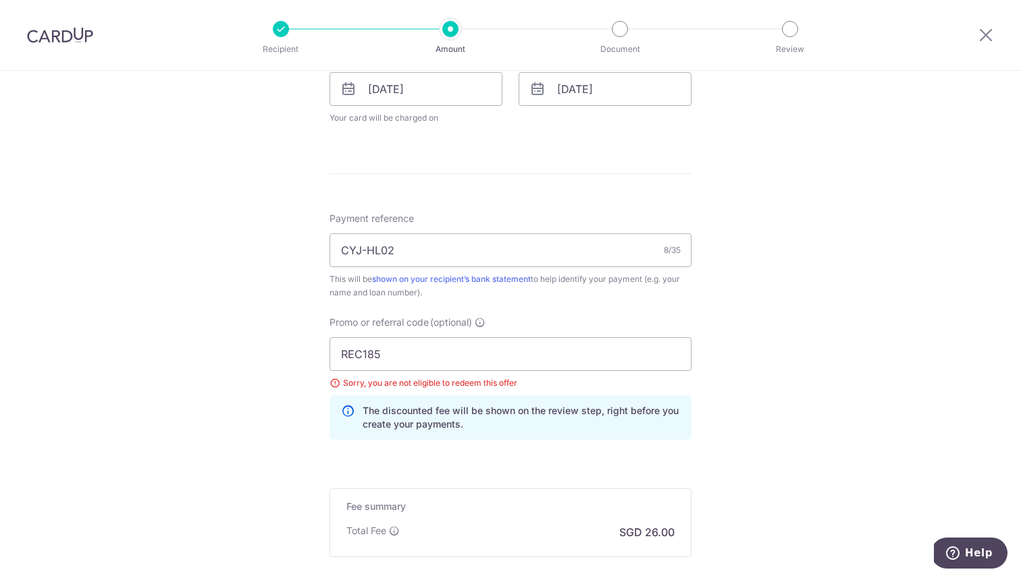
scroll to position [768, 0]
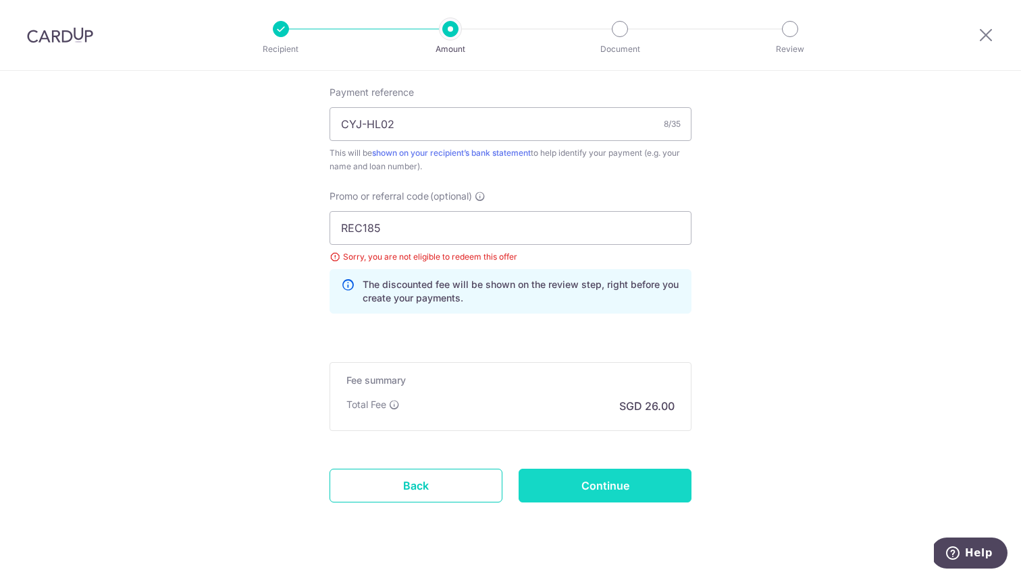
click at [630, 485] on input "Continue" at bounding box center [604, 486] width 173 height 34
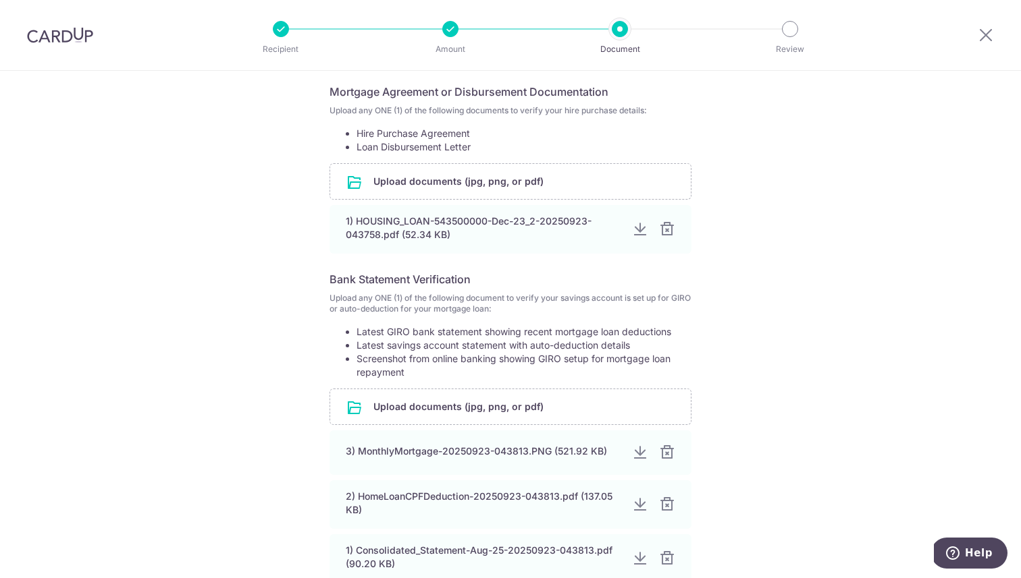
scroll to position [386, 0]
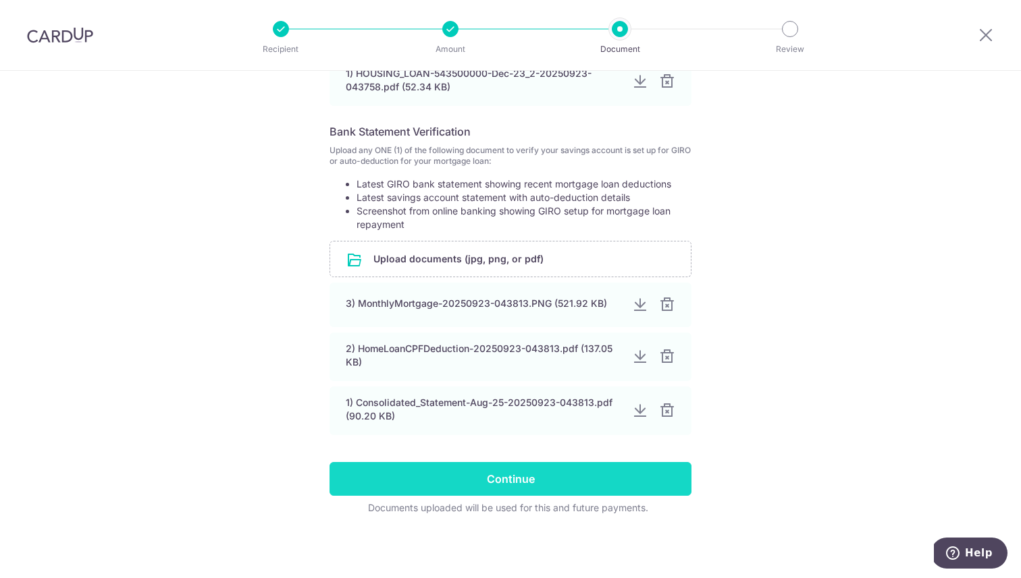
click at [633, 477] on input "Continue" at bounding box center [510, 479] width 362 height 34
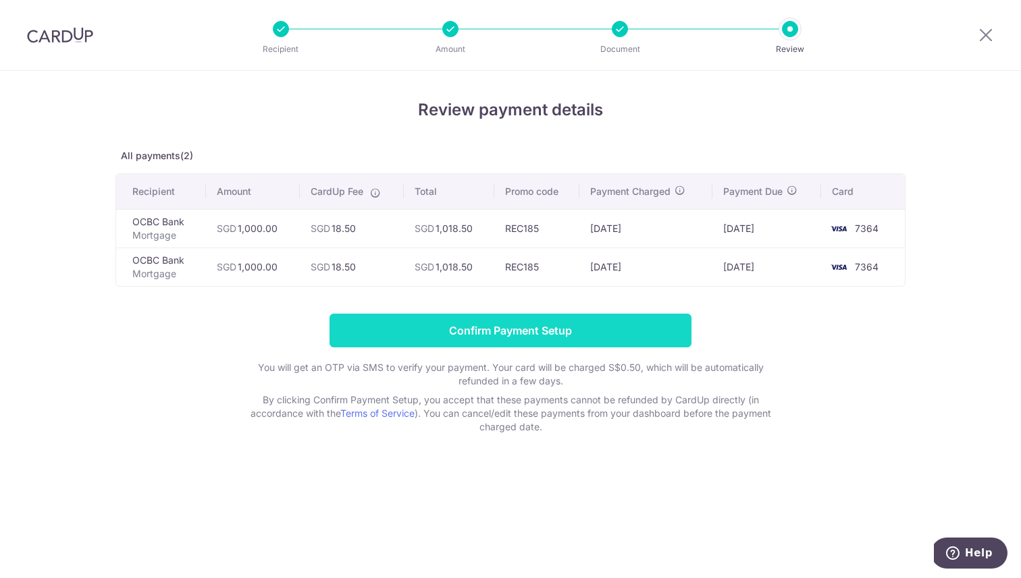
click at [635, 331] on input "Confirm Payment Setup" at bounding box center [510, 331] width 362 height 34
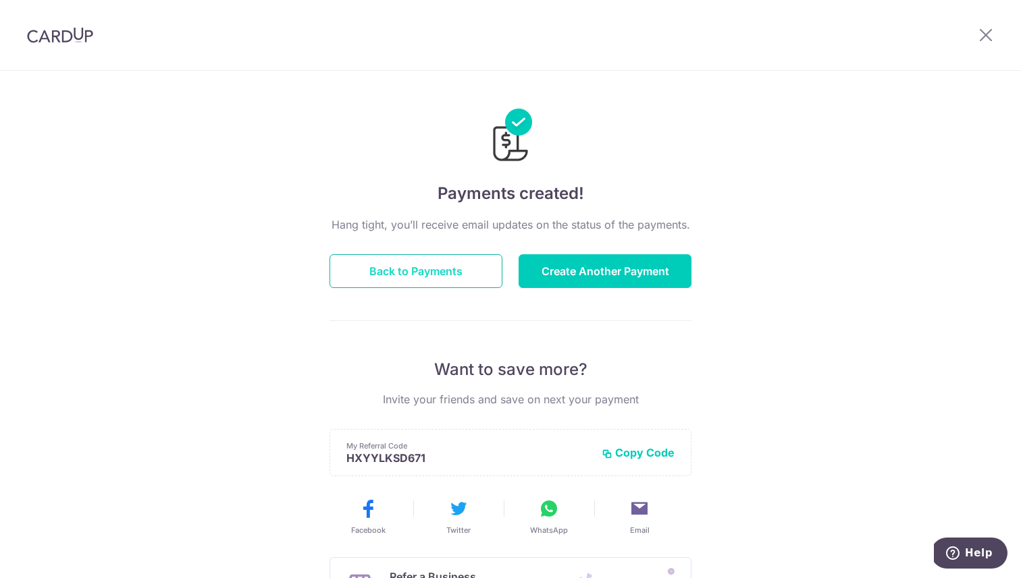
click at [411, 282] on button "Back to Payments" at bounding box center [415, 271] width 173 height 34
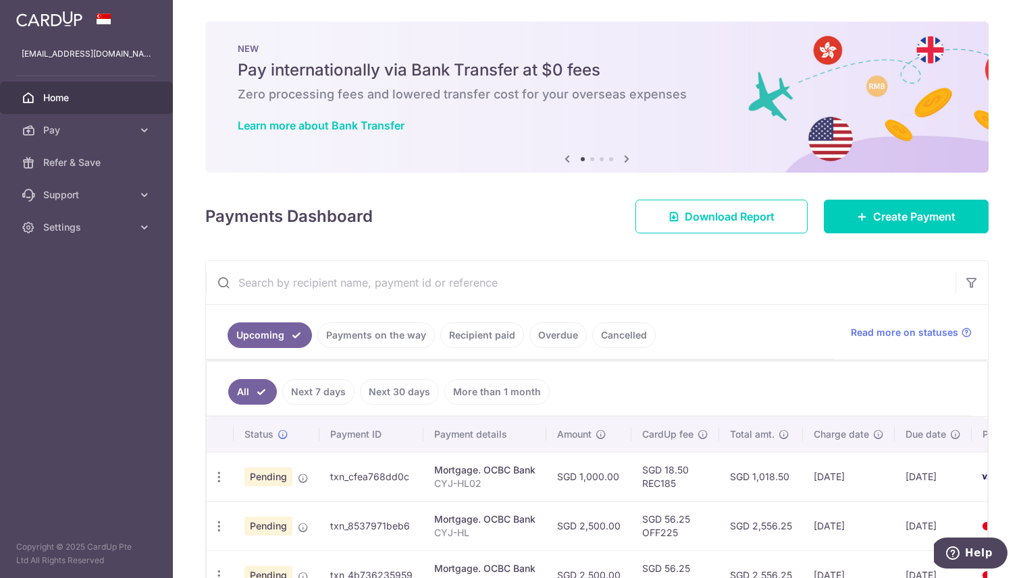
scroll to position [186, 0]
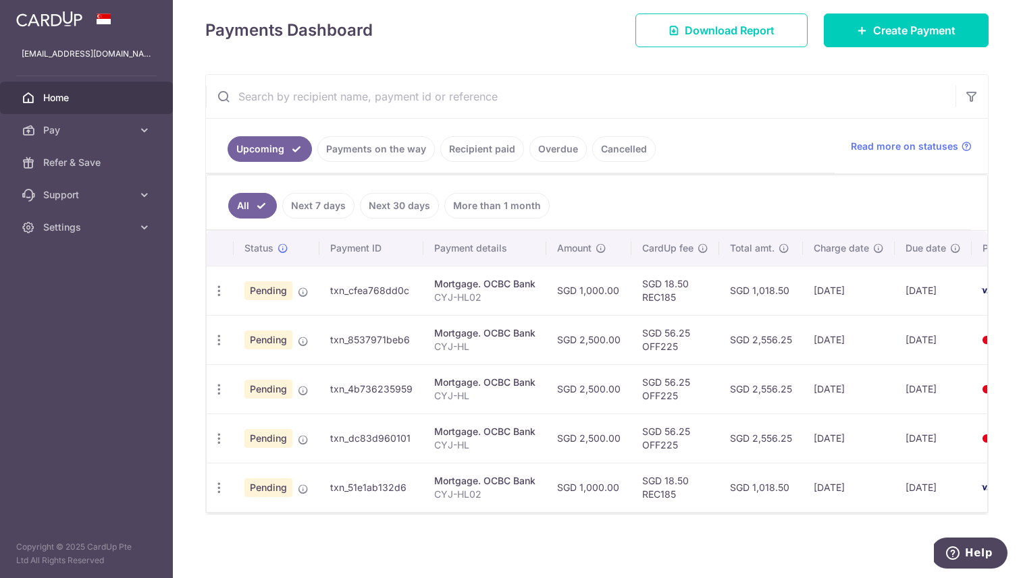
click at [633, 547] on div "× Pause Schedule Pause all future payments in this series Pause just this one p…" at bounding box center [597, 289] width 848 height 578
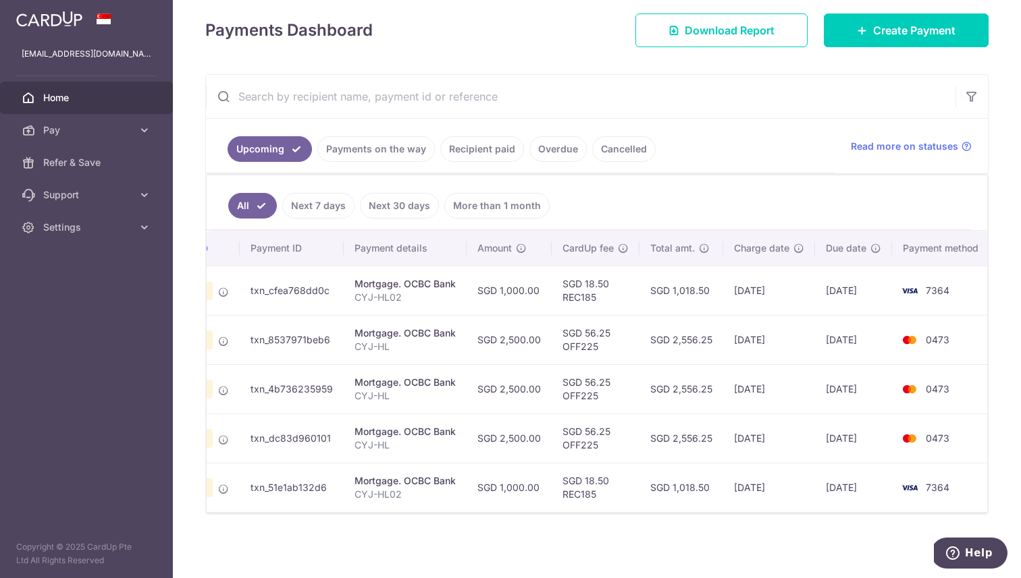
scroll to position [0, 0]
